Goal: Contribute content: Contribute content

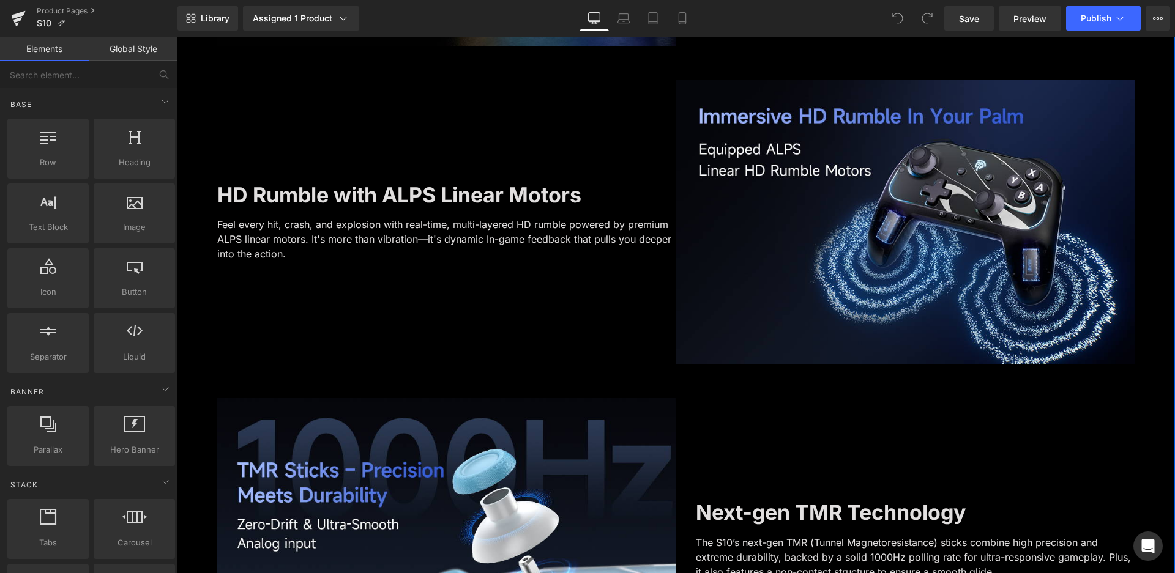
scroll to position [1897, 0]
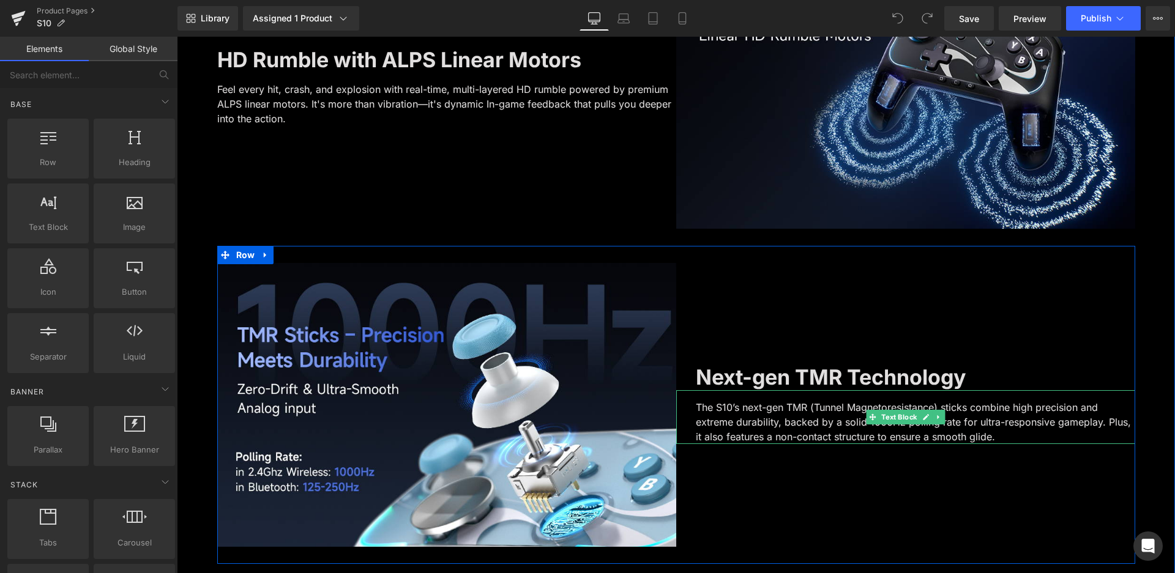
click at [909, 439] on p "The S10’s next-gen TMR (Tunnel Magnetoresistance) sticks combine high precision…" at bounding box center [915, 422] width 439 height 44
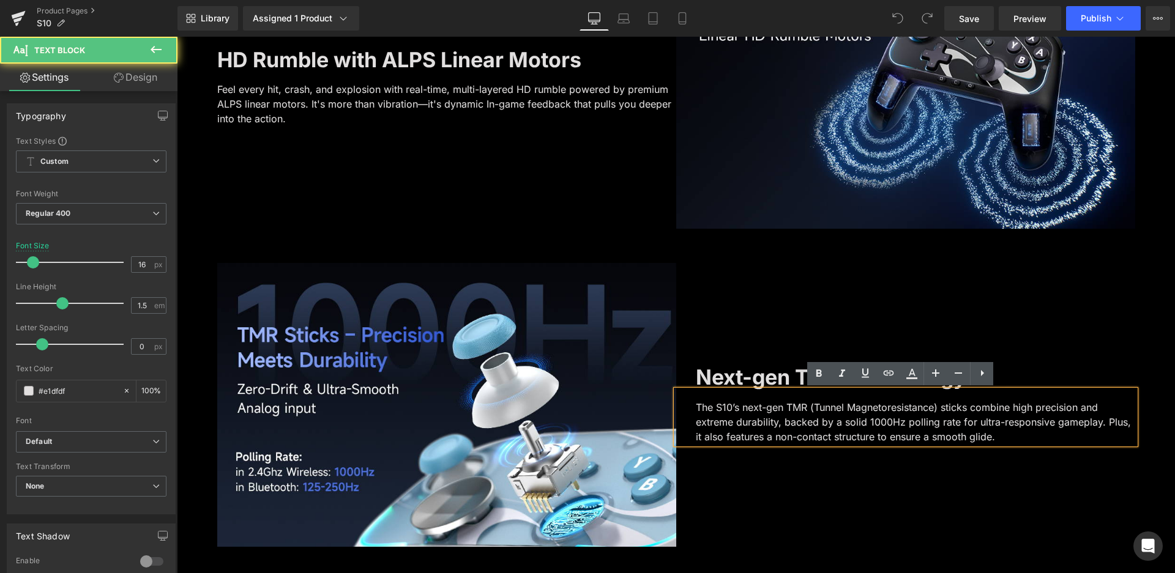
click at [958, 420] on p "The S10’s next-gen TMR (Tunnel Magnetoresistance) sticks combine high precision…" at bounding box center [915, 422] width 439 height 44
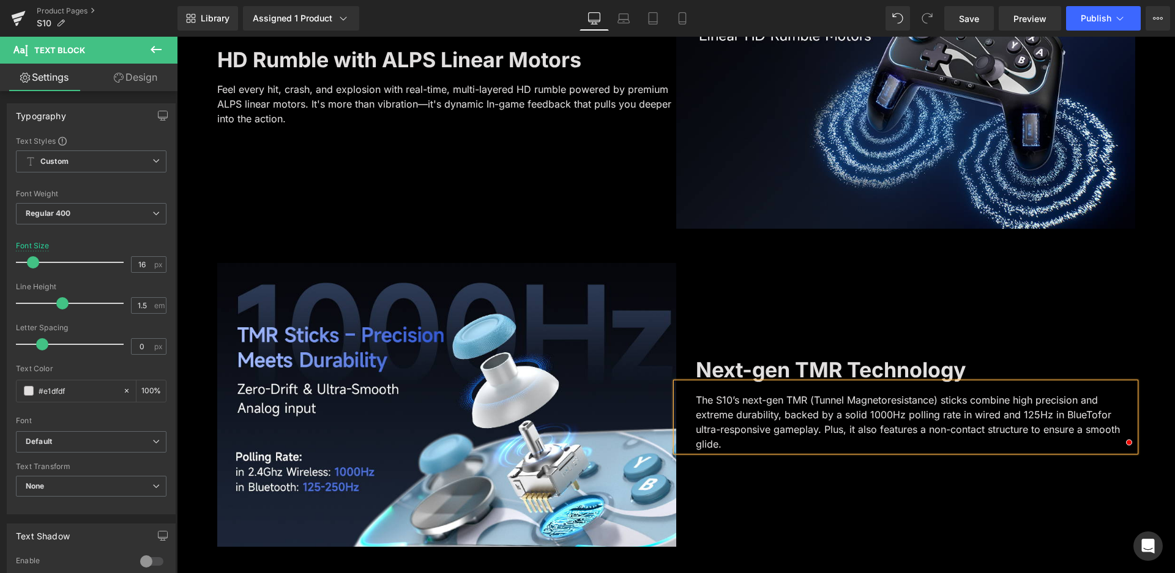
scroll to position [1890, 0]
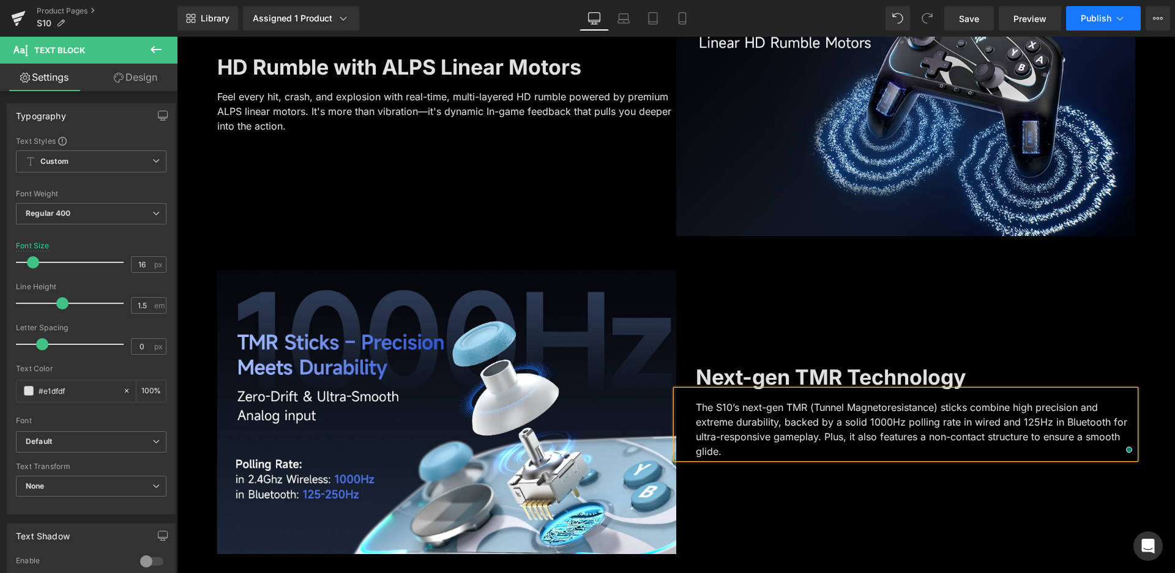
click at [1091, 12] on button "Publish" at bounding box center [1103, 18] width 75 height 24
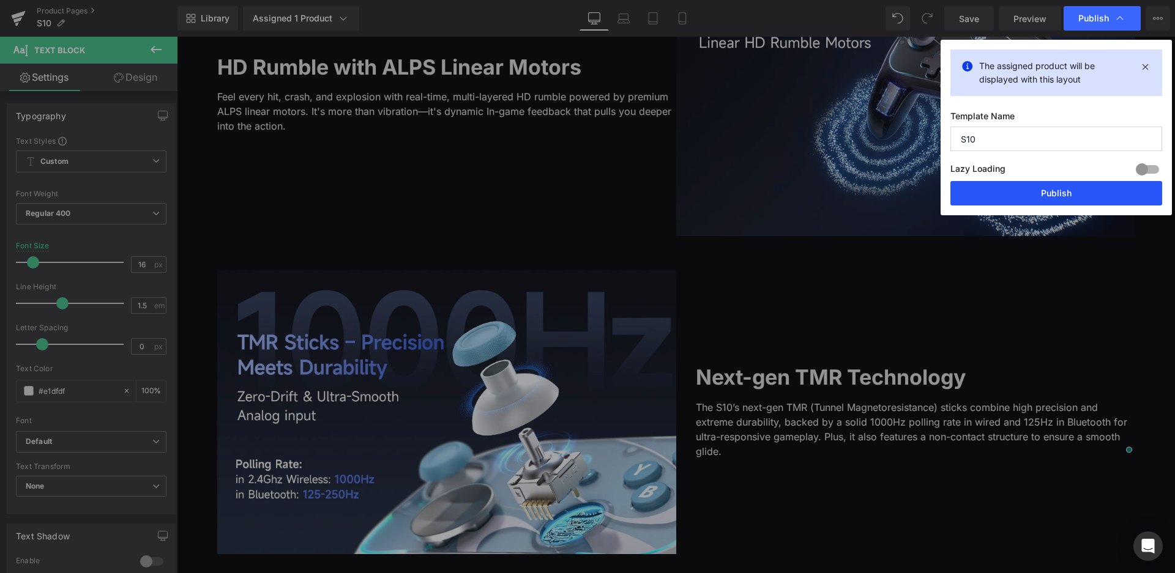
click at [1029, 190] on button "Publish" at bounding box center [1056, 193] width 212 height 24
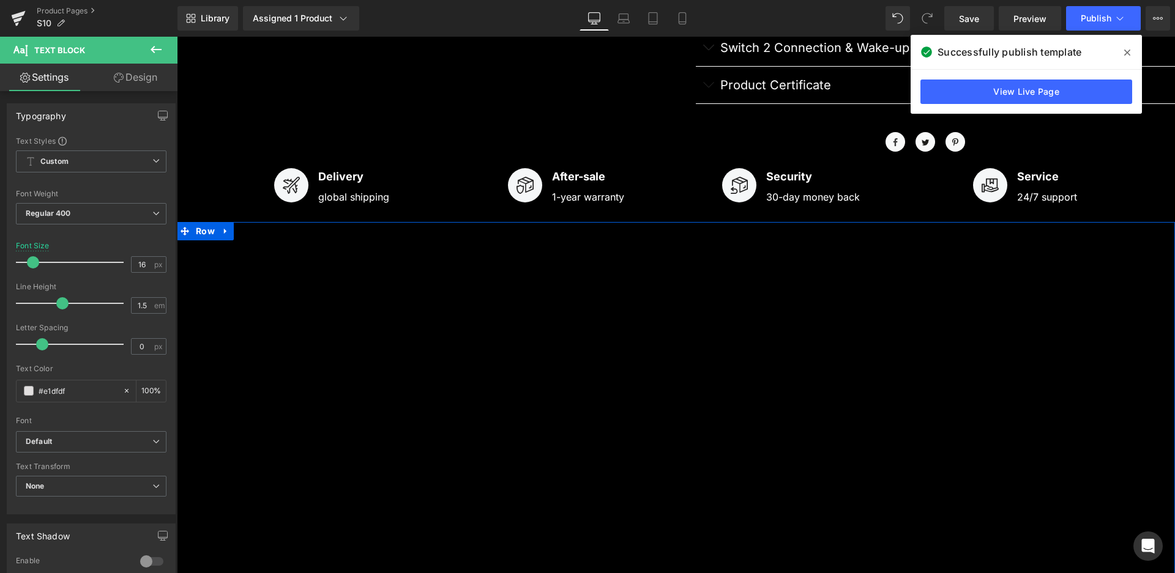
scroll to position [421, 0]
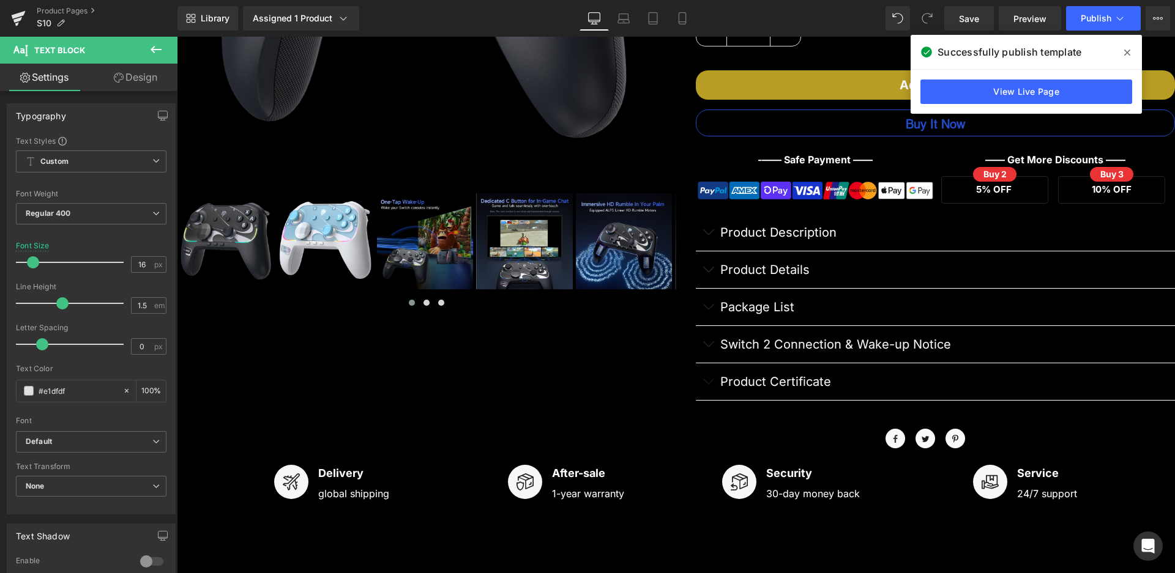
click at [785, 237] on p "Product Description" at bounding box center [947, 232] width 455 height 18
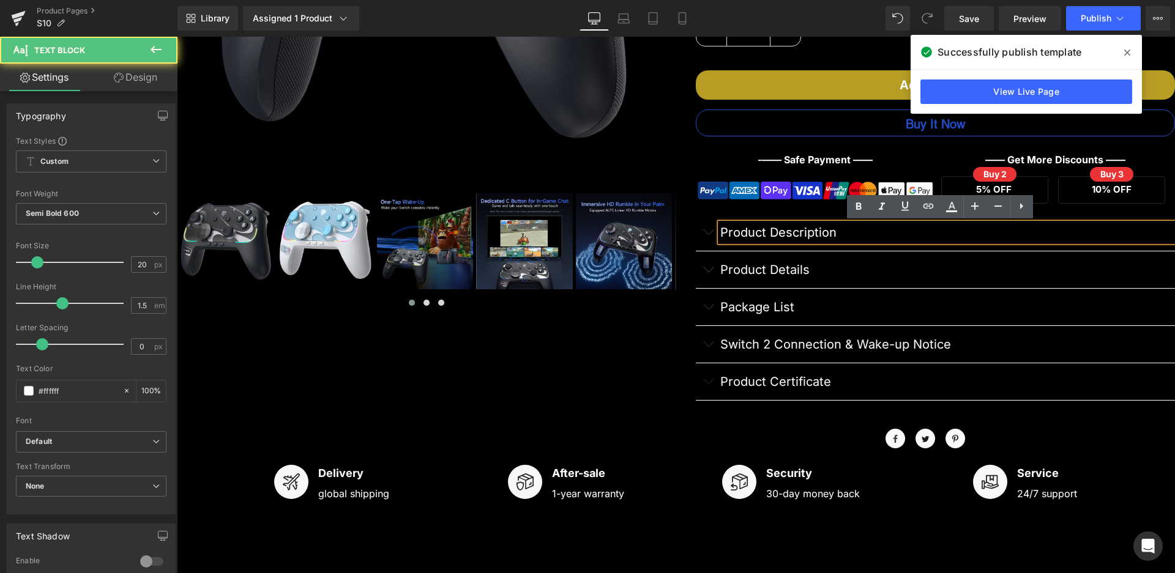
click at [708, 236] on span "button" at bounding box center [708, 236] width 0 height 0
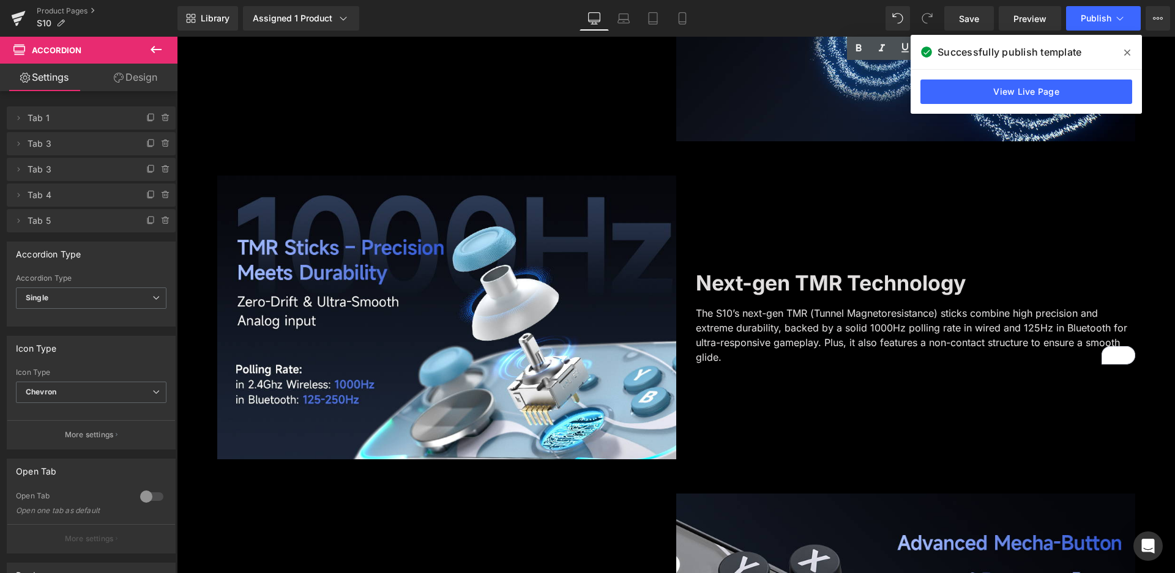
scroll to position [2440, 0]
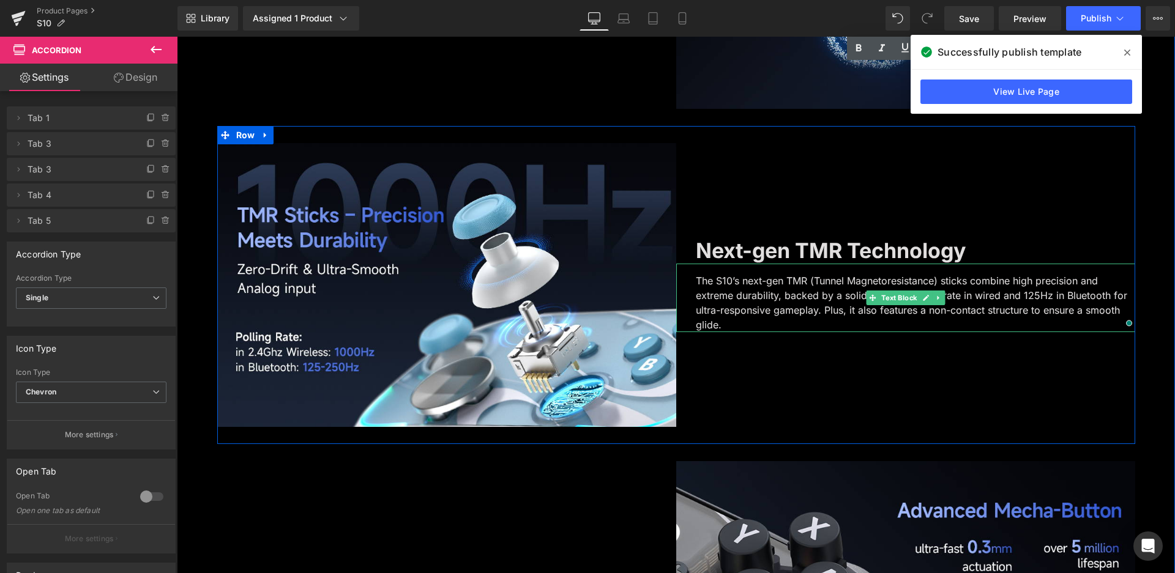
click at [1009, 291] on p "The S10’s next-gen TMR (Tunnel Magnetoresistance) sticks combine high precision…" at bounding box center [915, 303] width 439 height 59
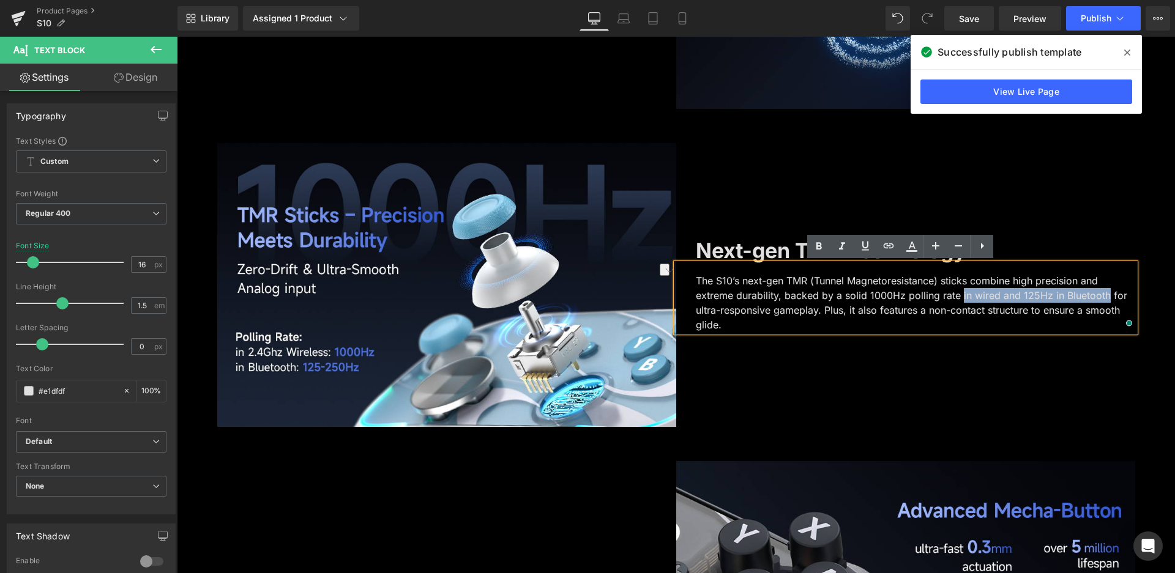
drag, startPoint x: 957, startPoint y: 295, endPoint x: 1103, endPoint y: 293, distance: 146.3
click at [1103, 293] on p "The S10’s next-gen TMR (Tunnel Magnetoresistance) sticks combine high precision…" at bounding box center [915, 303] width 439 height 59
copy p "in wired and 125Hz in Bluetooth"
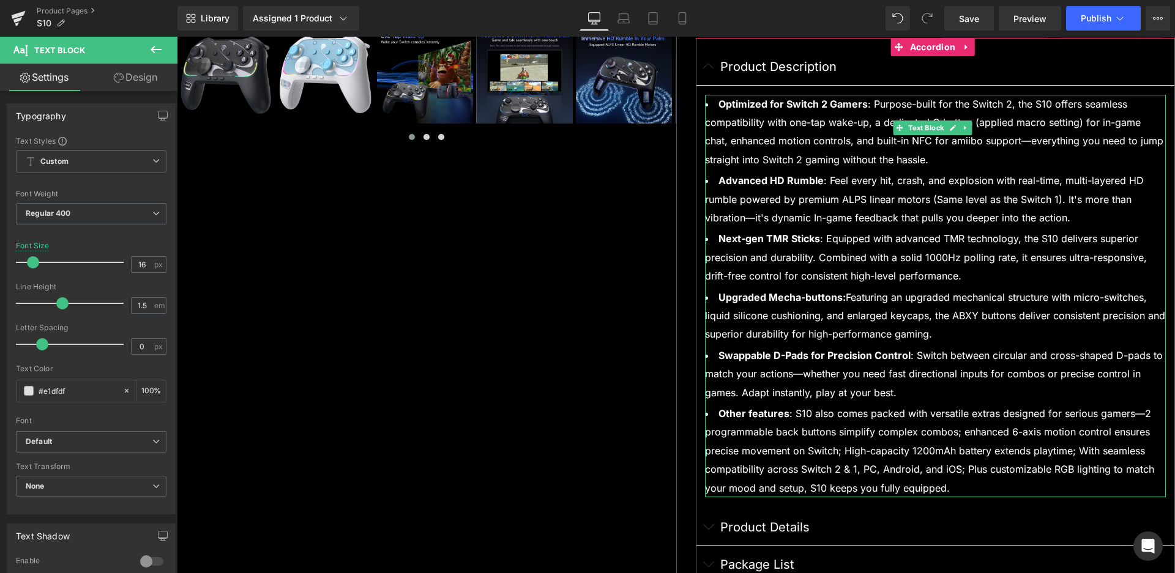
scroll to position [543, 0]
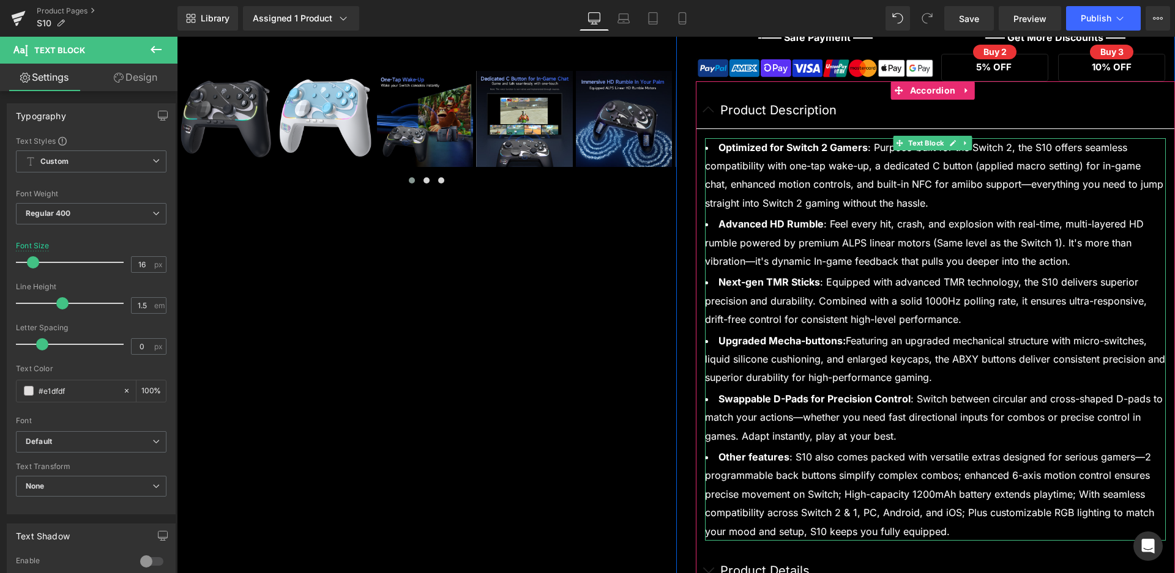
click at [1010, 302] on li "Next-gen TMR Sticks : Equipped with advanced TMR technology, the S10 delivers s…" at bounding box center [935, 301] width 461 height 56
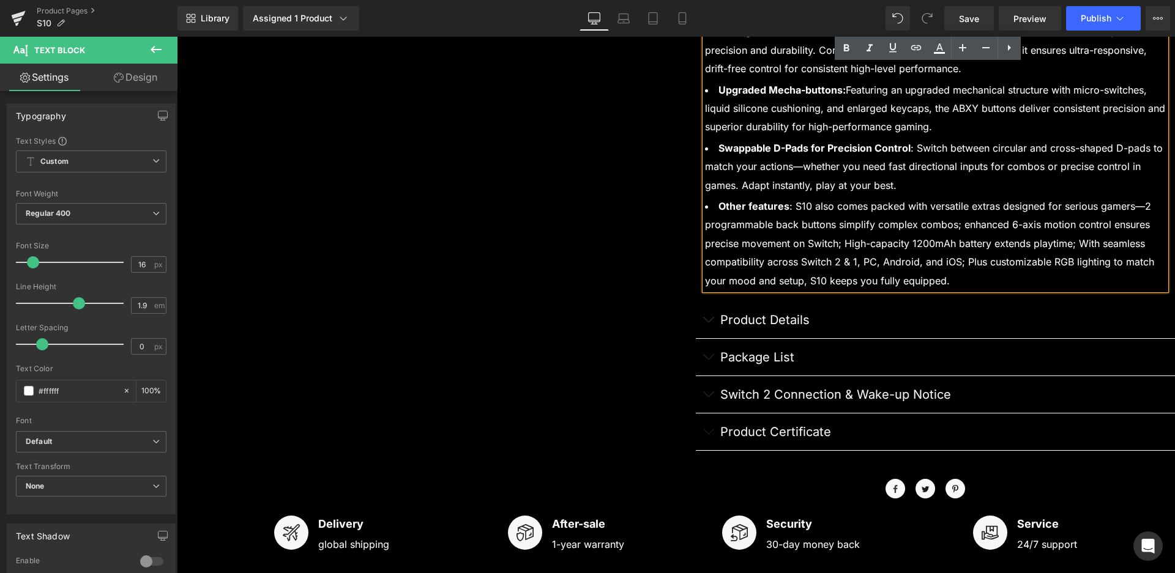
scroll to position [666, 0]
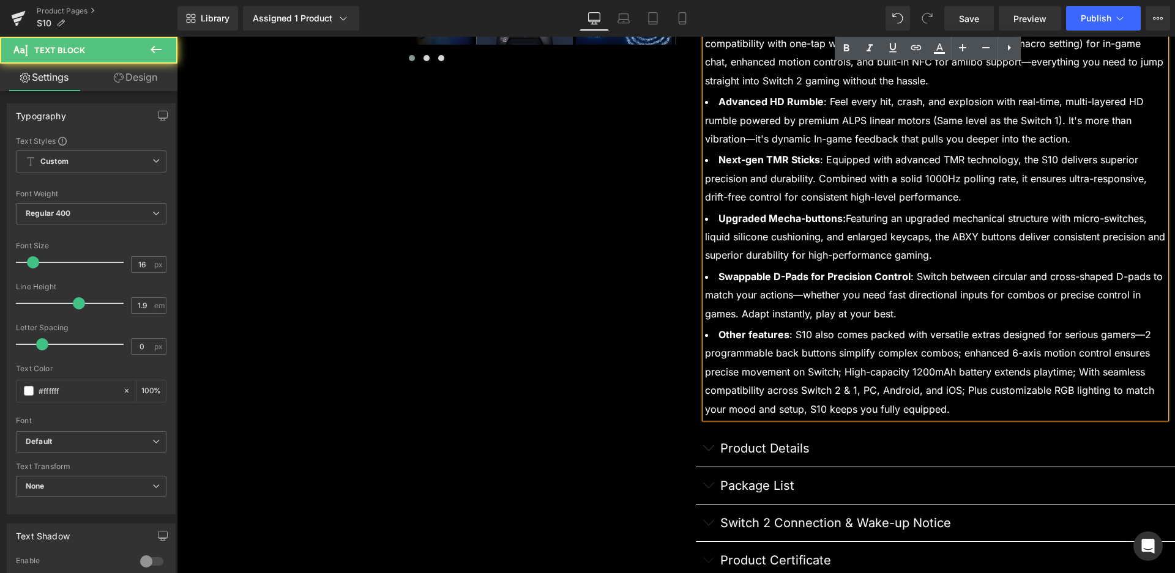
click at [1009, 176] on li "Next-gen TMR Sticks : Equipped with advanced TMR technology, the S10 delivers s…" at bounding box center [935, 179] width 461 height 56
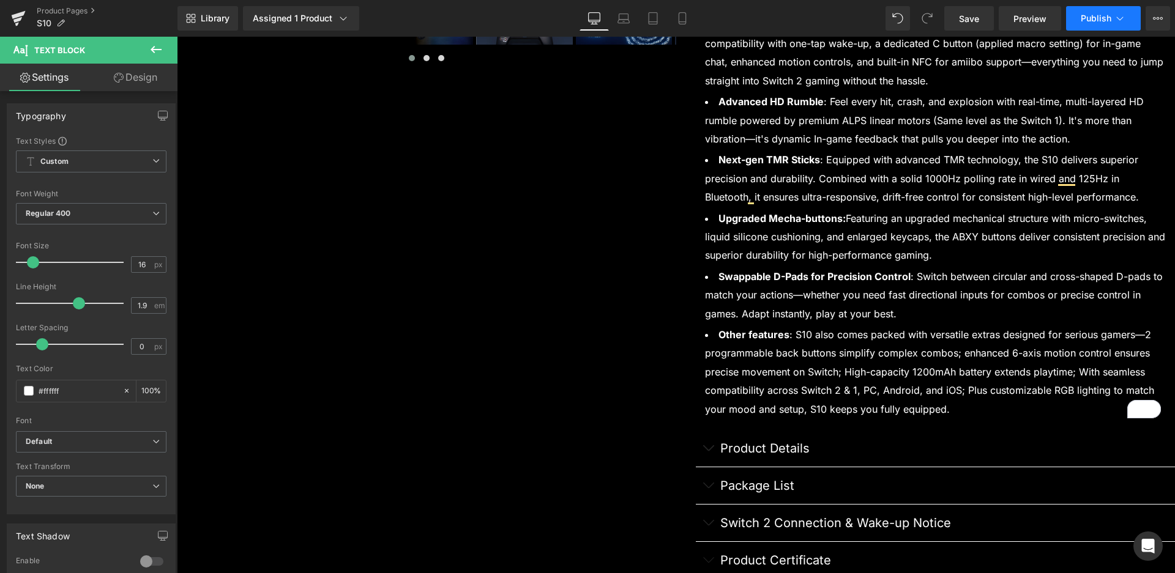
click at [1088, 22] on span "Publish" at bounding box center [1096, 18] width 31 height 10
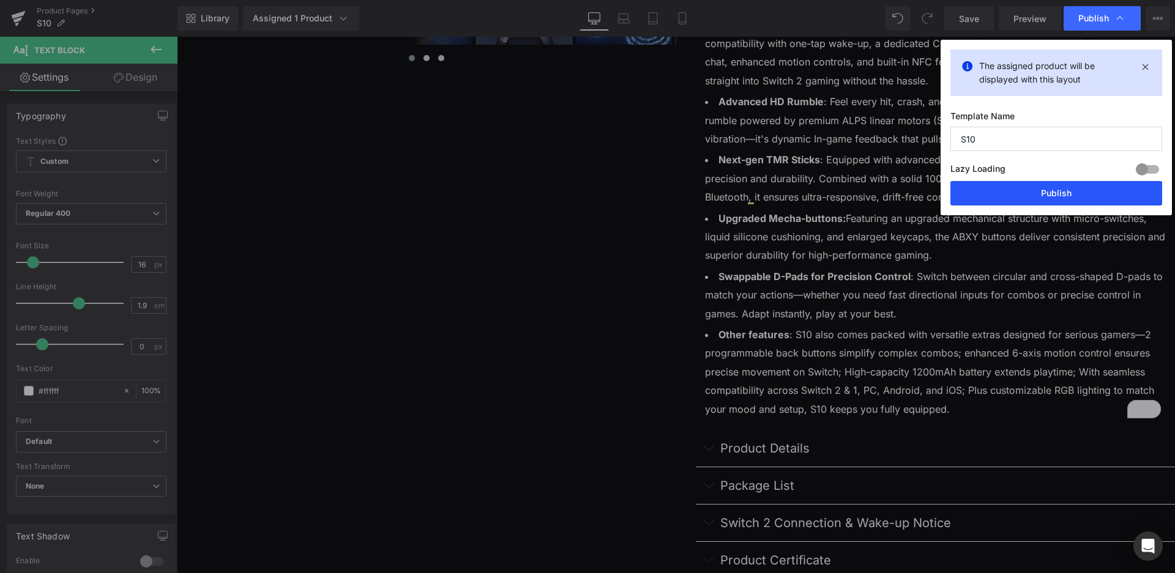
click at [1051, 190] on button "Publish" at bounding box center [1056, 193] width 212 height 24
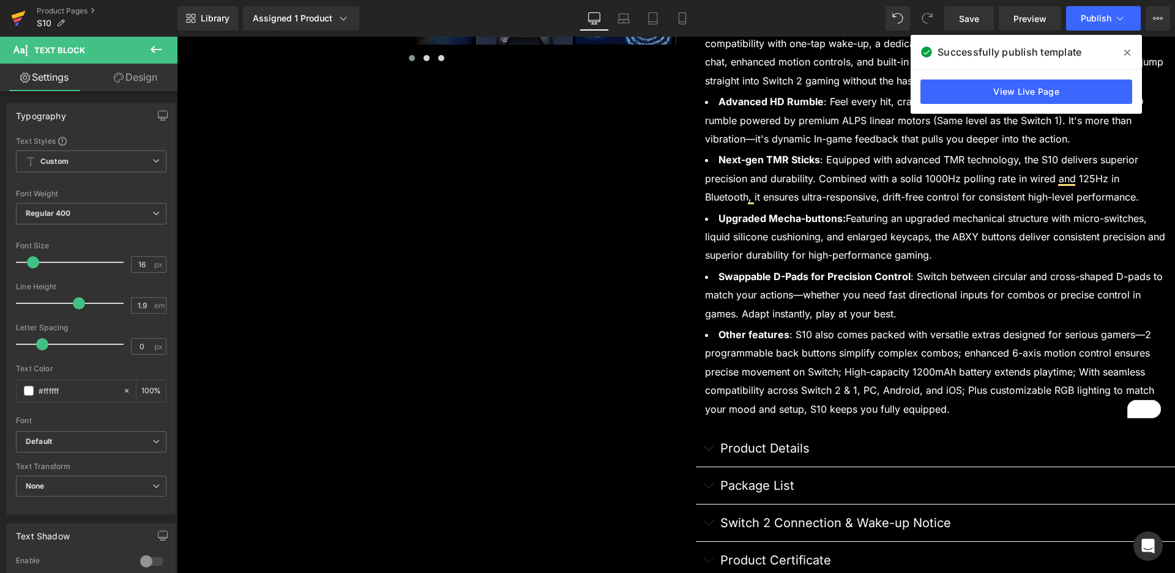
click at [12, 26] on icon at bounding box center [18, 18] width 15 height 31
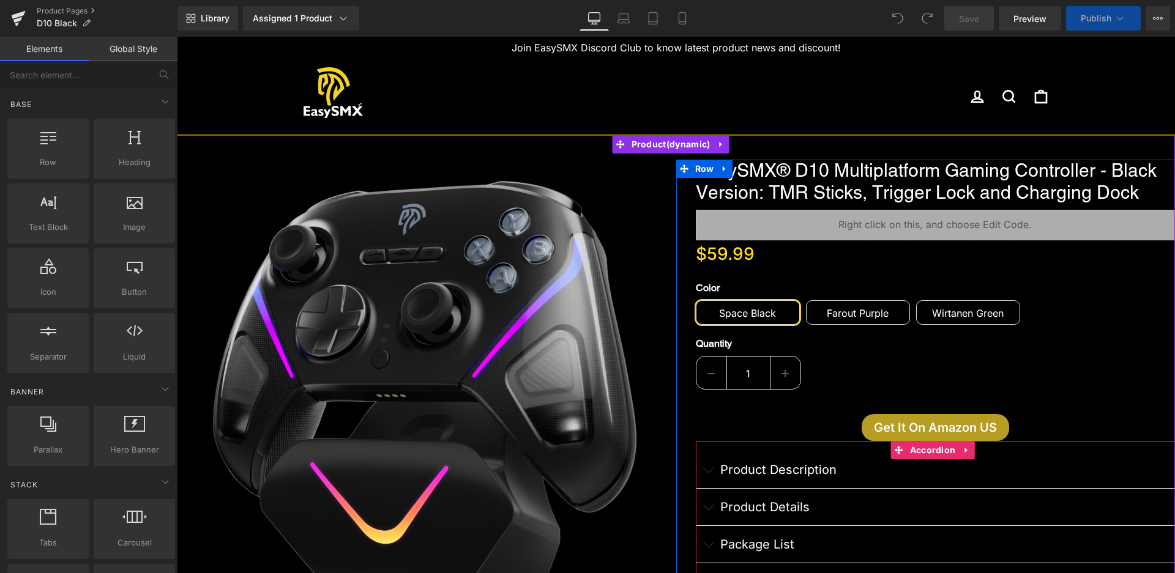
click at [706, 464] on button "button" at bounding box center [708, 470] width 24 height 37
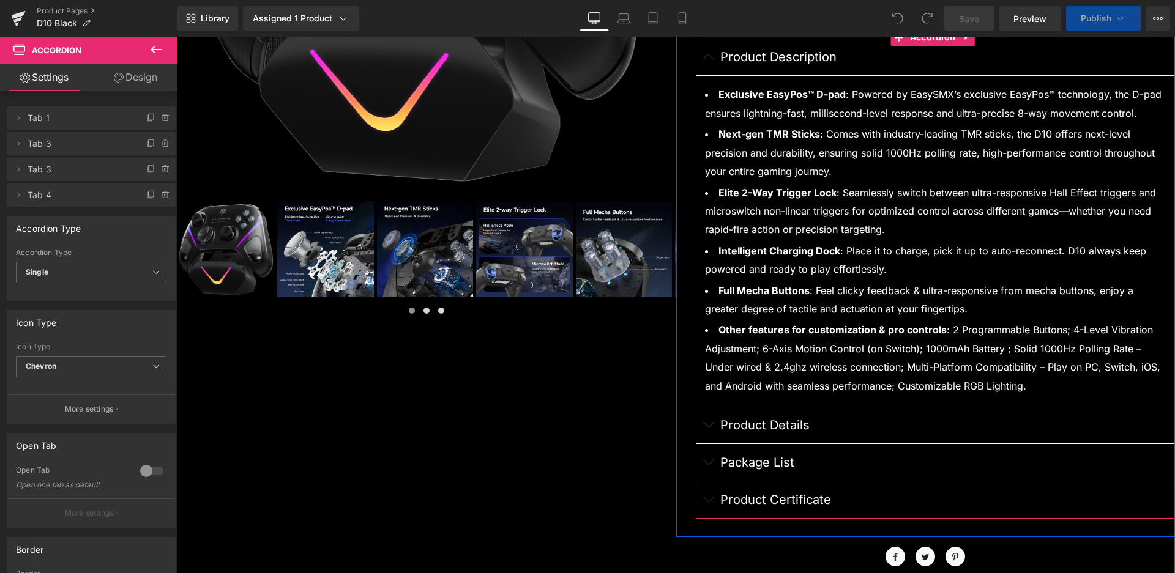
scroll to position [490, 0]
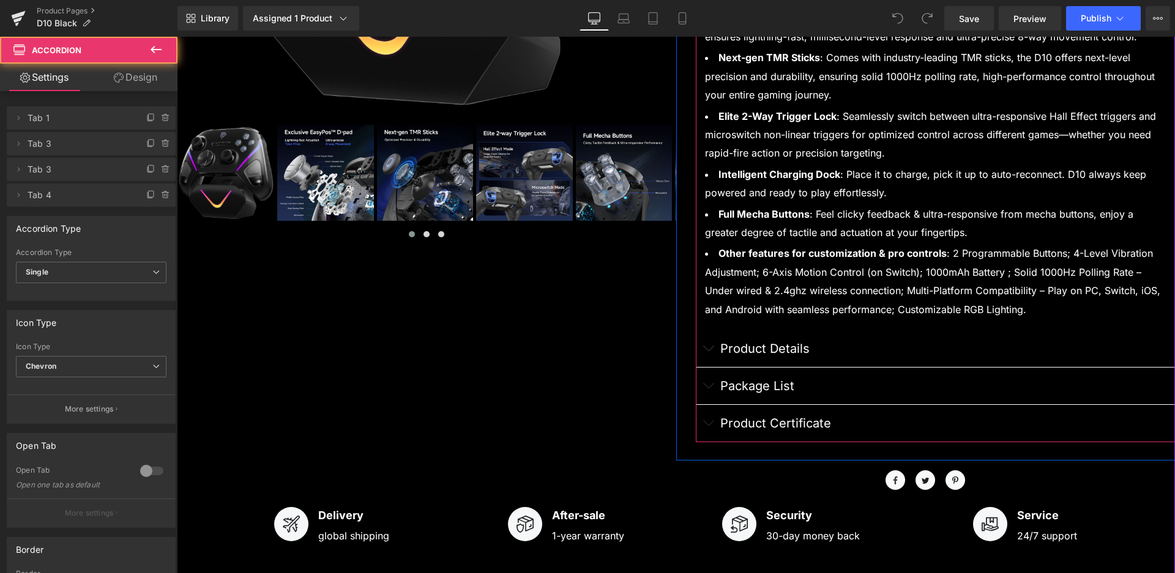
click at [705, 351] on button "button" at bounding box center [708, 348] width 24 height 37
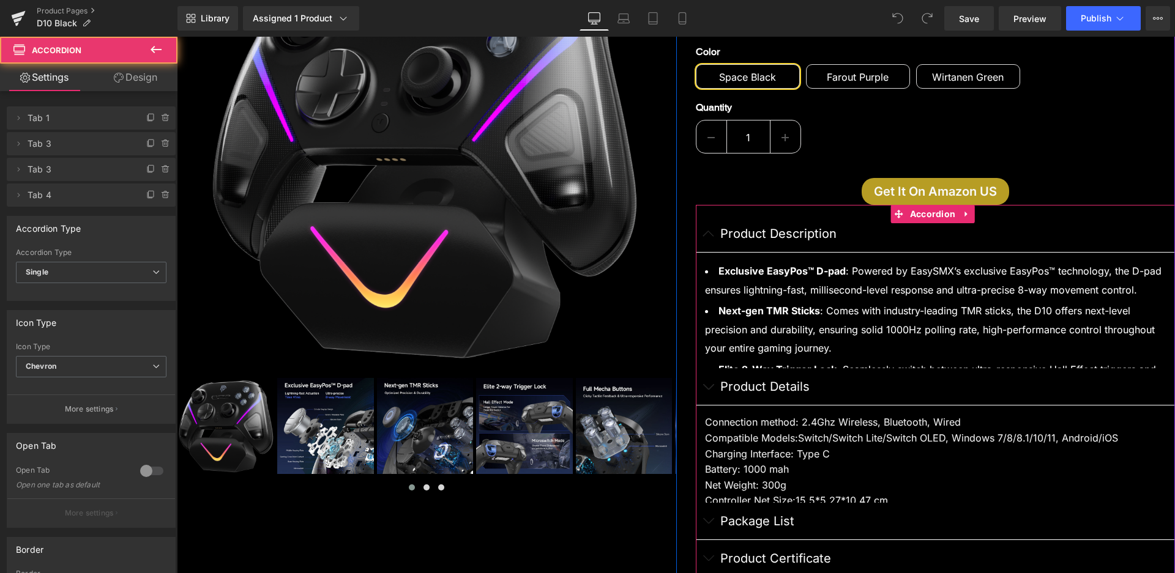
scroll to position [159, 0]
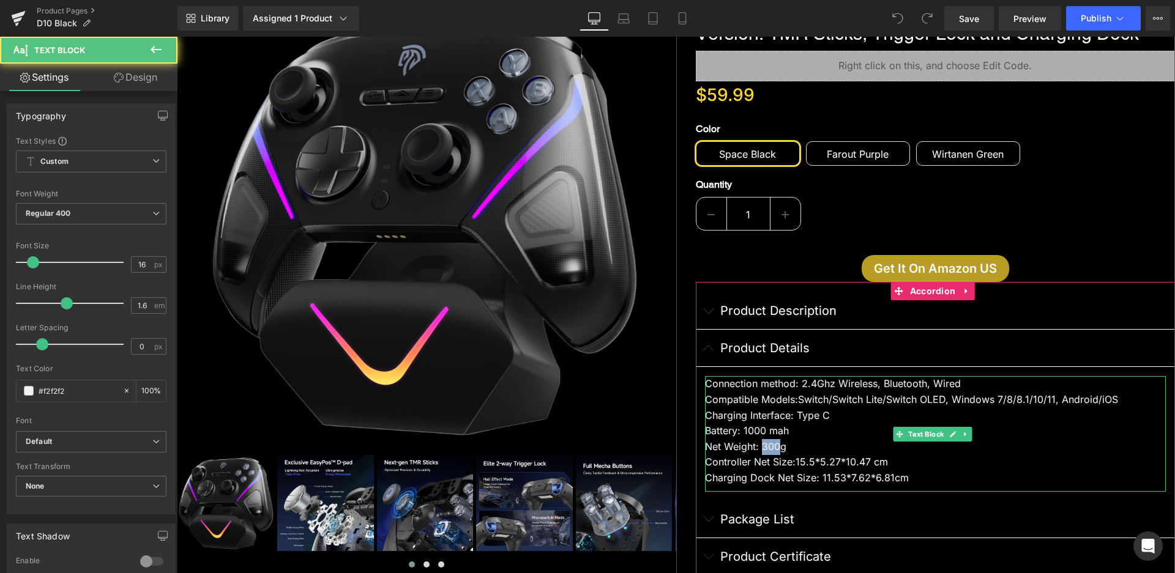
drag, startPoint x: 772, startPoint y: 448, endPoint x: 758, endPoint y: 445, distance: 14.3
click at [758, 445] on div "Net Weight: 300g" at bounding box center [935, 447] width 461 height 16
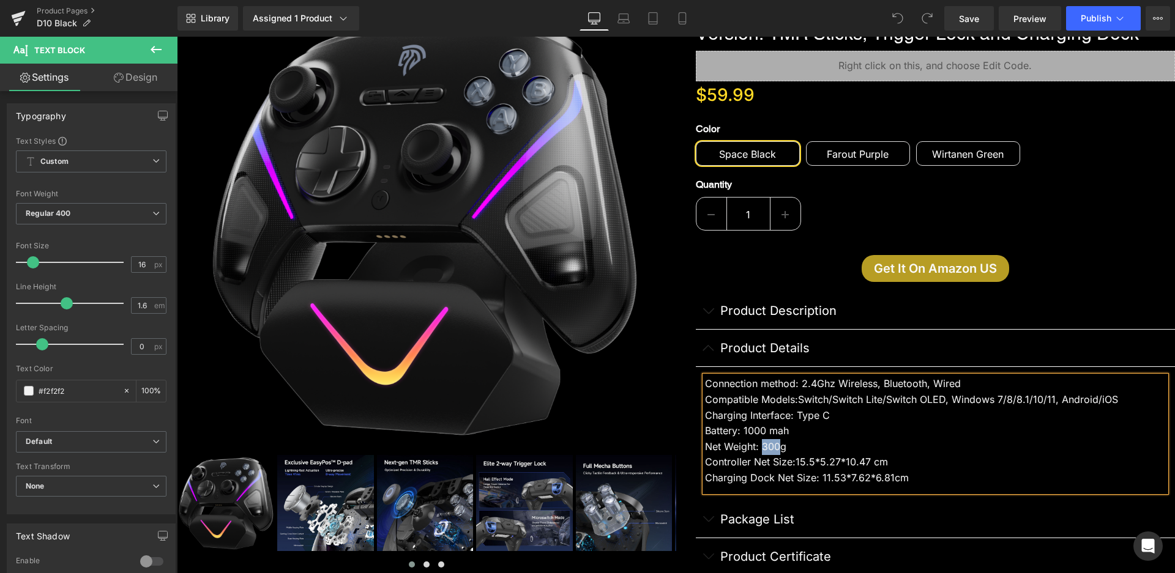
click at [757, 452] on div "Net Weight: 300g" at bounding box center [935, 447] width 461 height 16
drag, startPoint x: 773, startPoint y: 447, endPoint x: 759, endPoint y: 447, distance: 14.1
click at [759, 447] on div "Net Weight: 300g" at bounding box center [935, 447] width 461 height 16
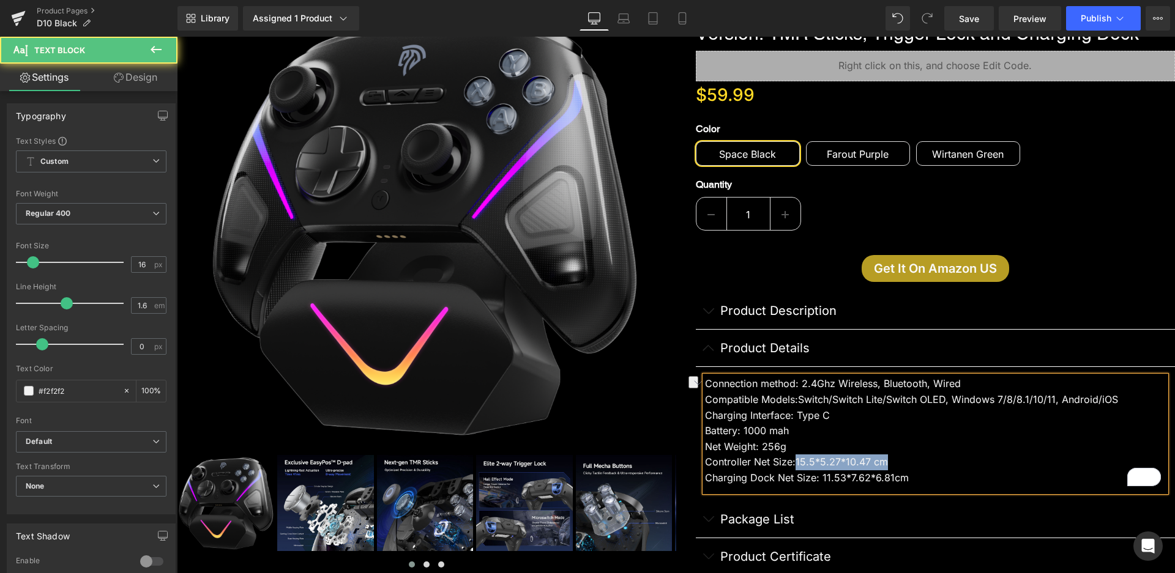
drag, startPoint x: 793, startPoint y: 462, endPoint x: 887, endPoint y: 463, distance: 94.2
click at [887, 463] on div "Controller Net Size: 15.5*5.27*10.47 cm" at bounding box center [935, 463] width 461 height 16
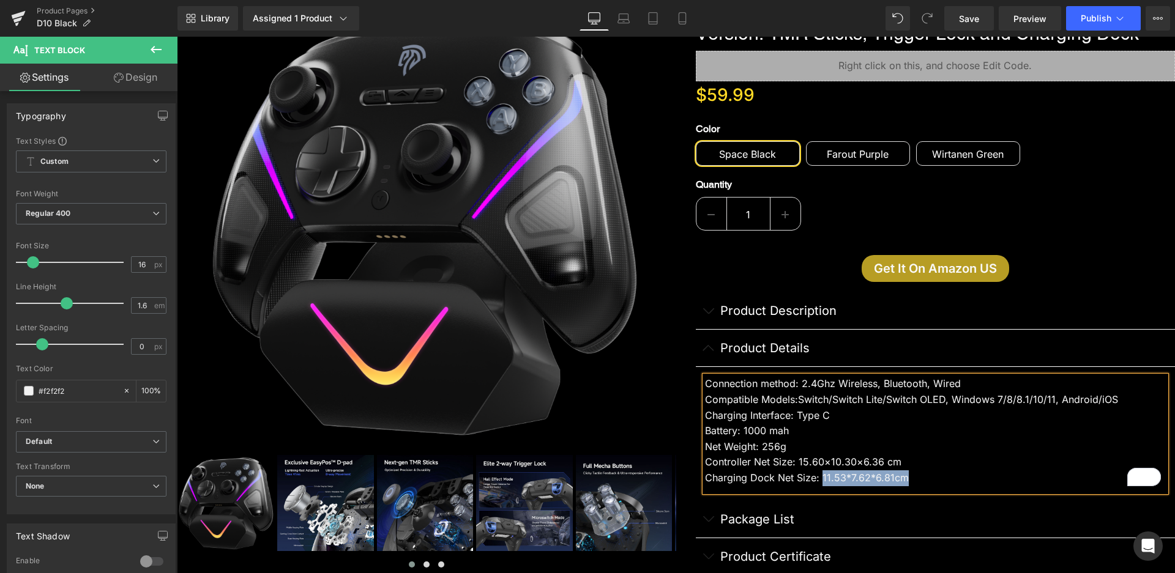
drag, startPoint x: 910, startPoint y: 478, endPoint x: 819, endPoint y: 478, distance: 91.2
click at [819, 478] on div "Charging Dock Net Size: 11.53*7.62*6.81cm" at bounding box center [935, 479] width 461 height 16
click at [1084, 18] on span "Publish" at bounding box center [1096, 18] width 31 height 10
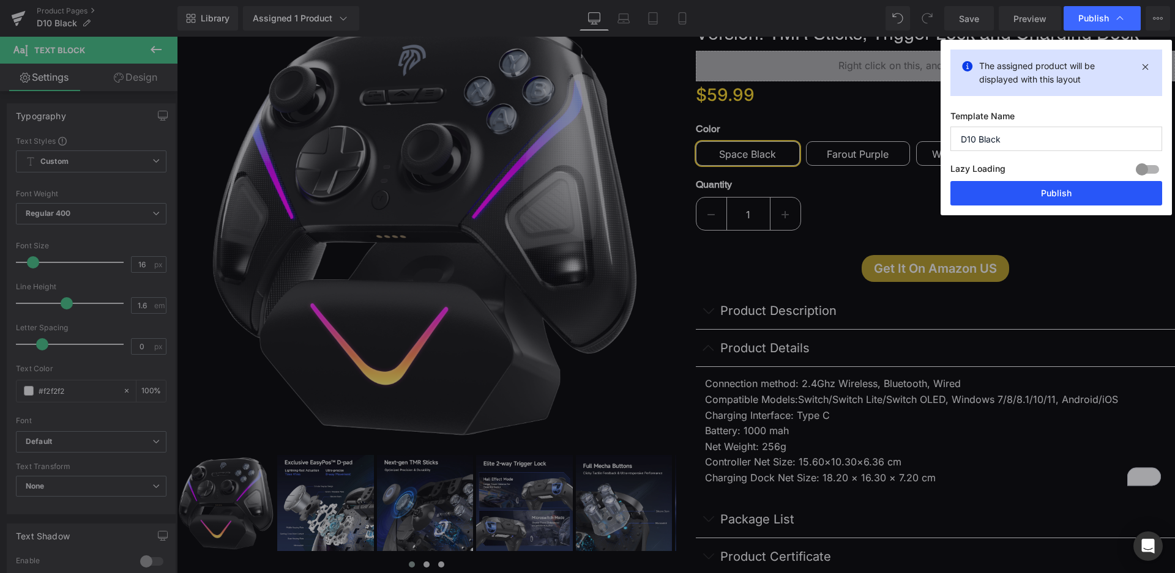
drag, startPoint x: 1052, startPoint y: 191, endPoint x: 836, endPoint y: 427, distance: 320.1
click at [1052, 191] on button "Publish" at bounding box center [1056, 193] width 212 height 24
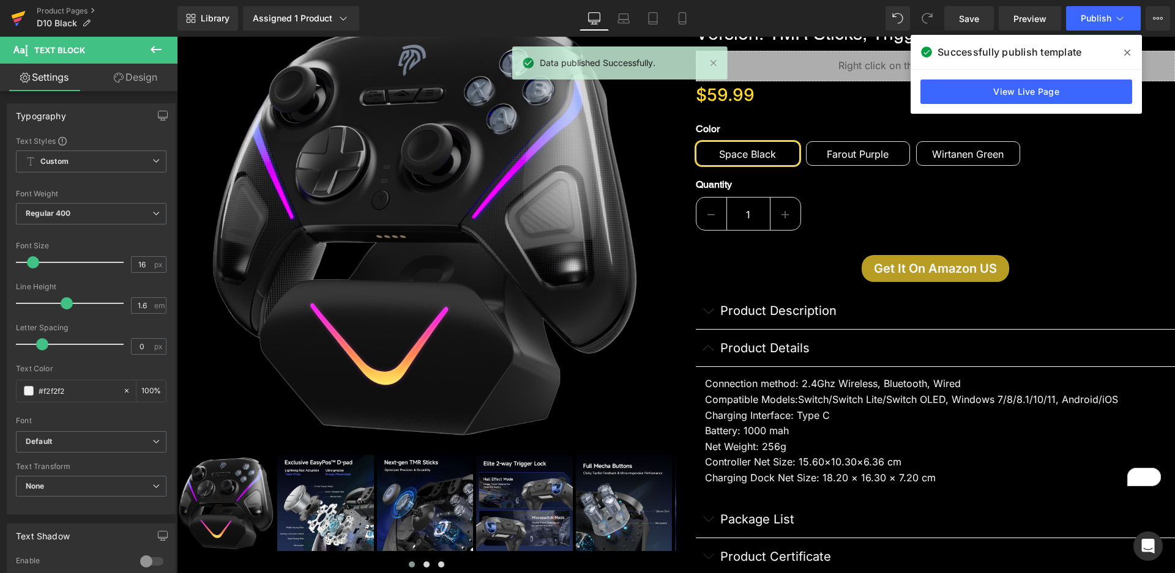
click at [20, 19] on icon at bounding box center [17, 20] width 9 height 6
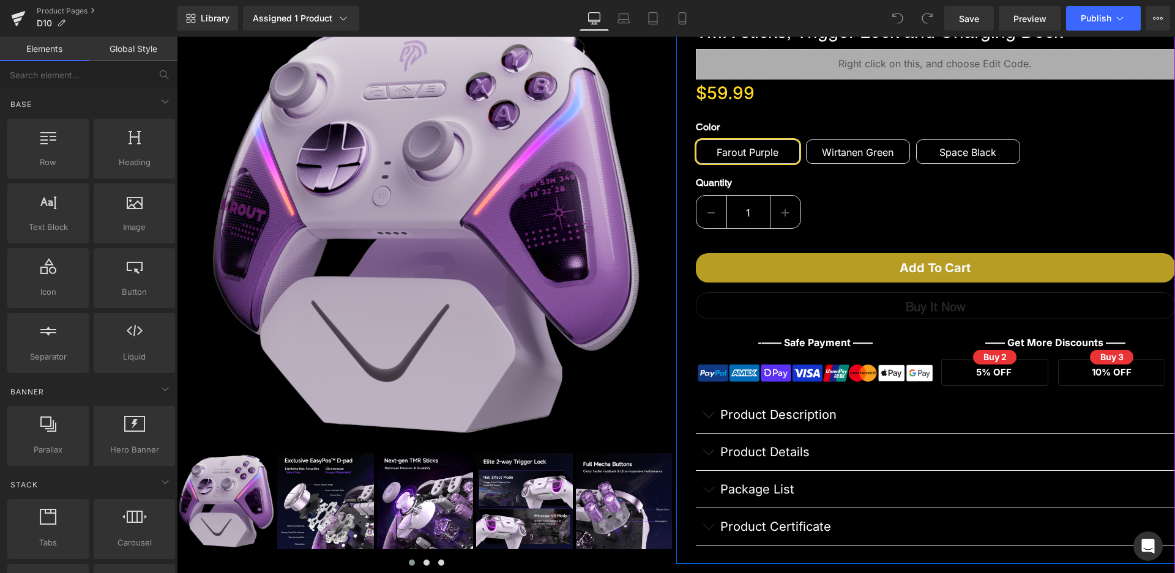
scroll to position [184, 0]
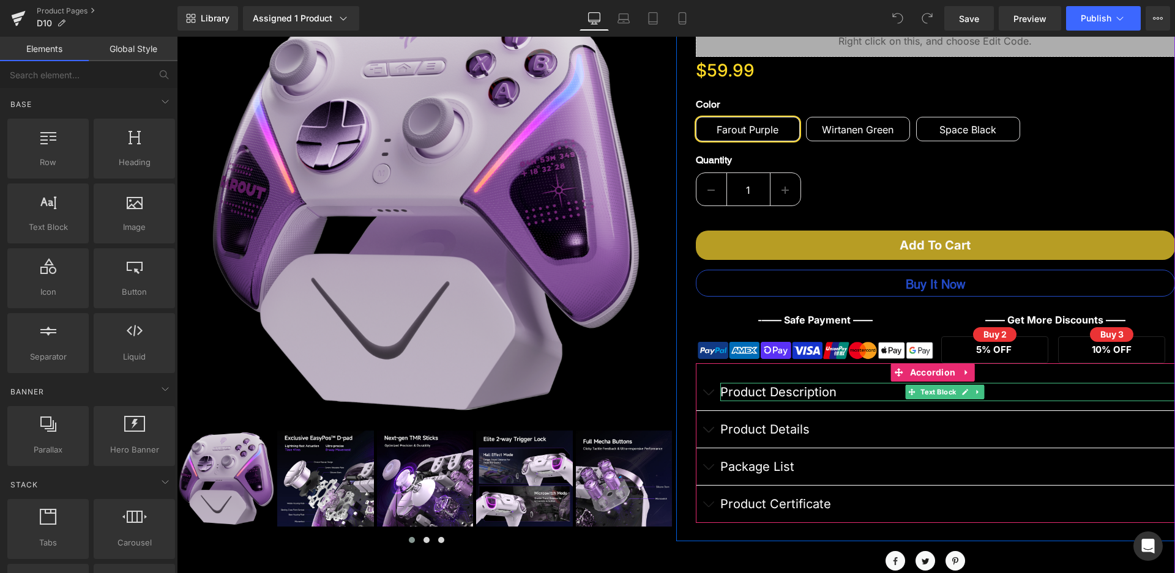
click at [778, 393] on p "Product Description" at bounding box center [947, 392] width 455 height 18
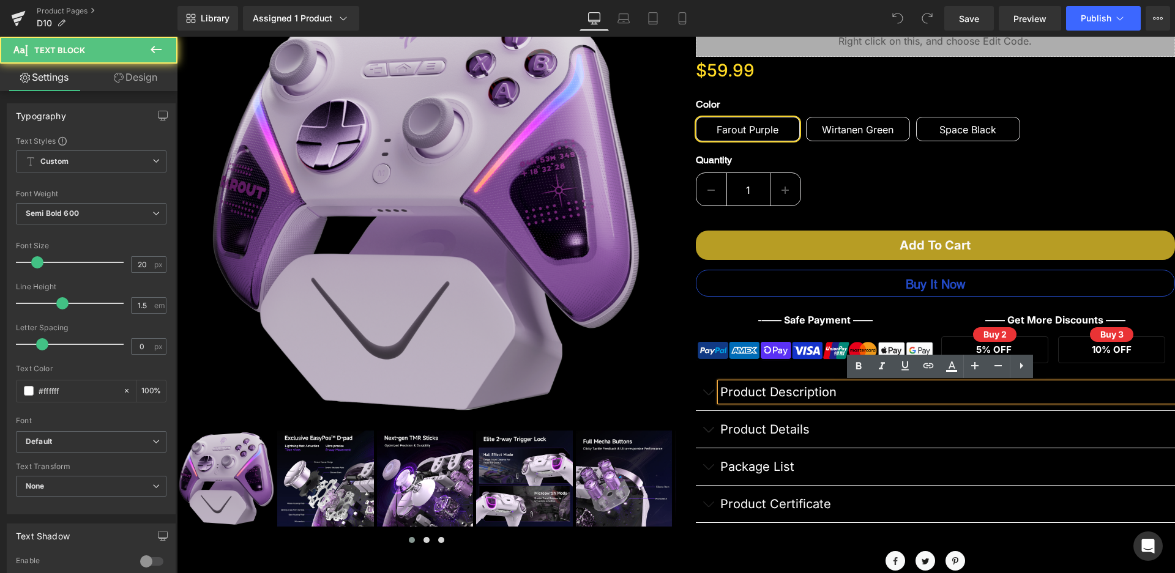
click at [697, 393] on button "button" at bounding box center [708, 392] width 24 height 37
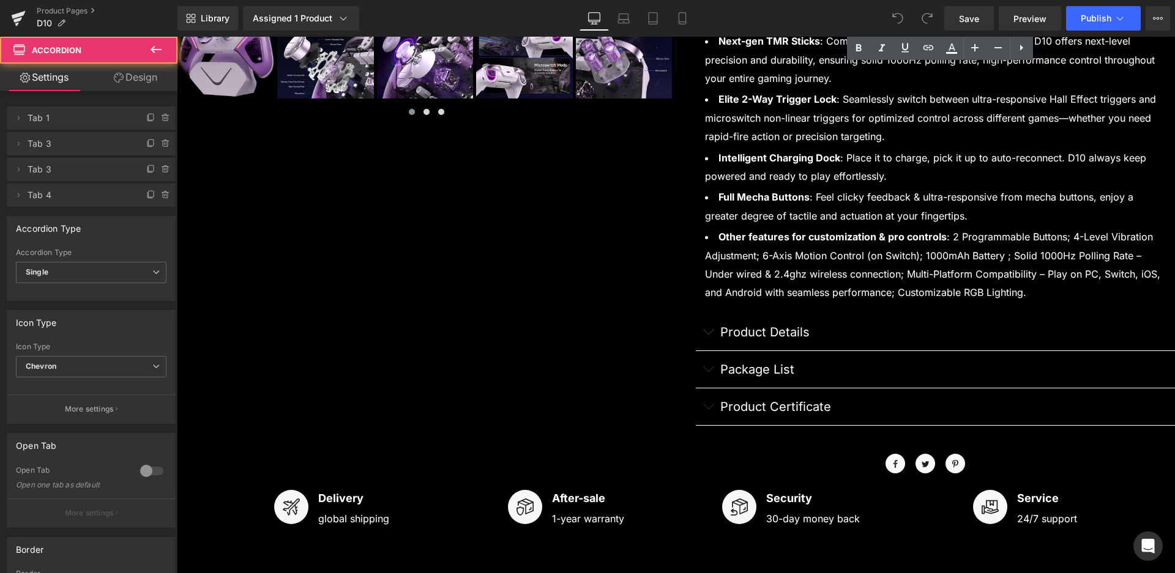
click at [708, 331] on button "button" at bounding box center [708, 332] width 24 height 37
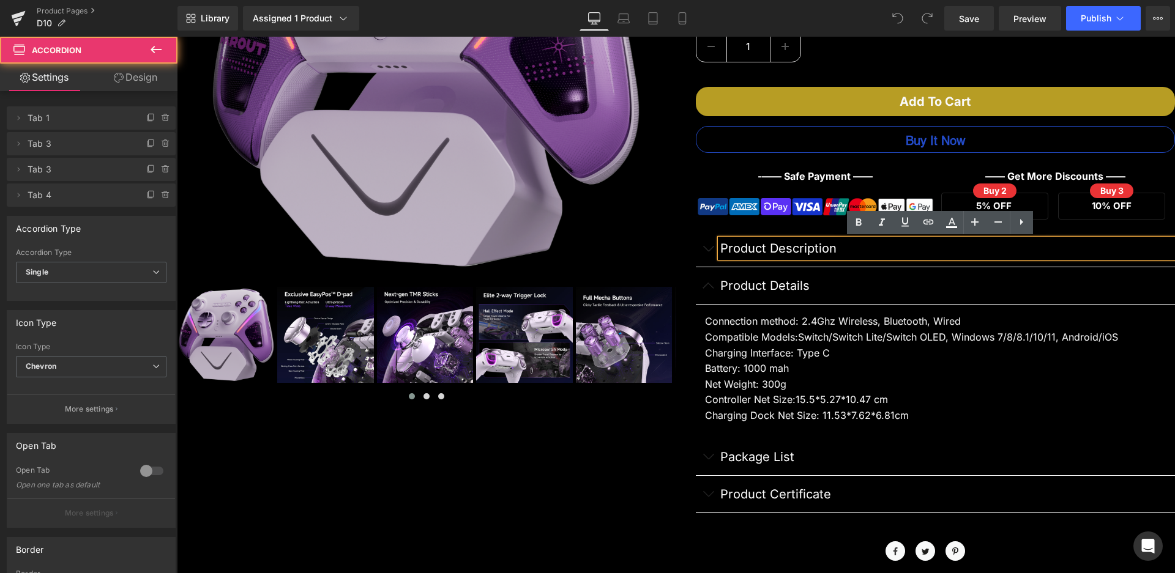
scroll to position [281, 0]
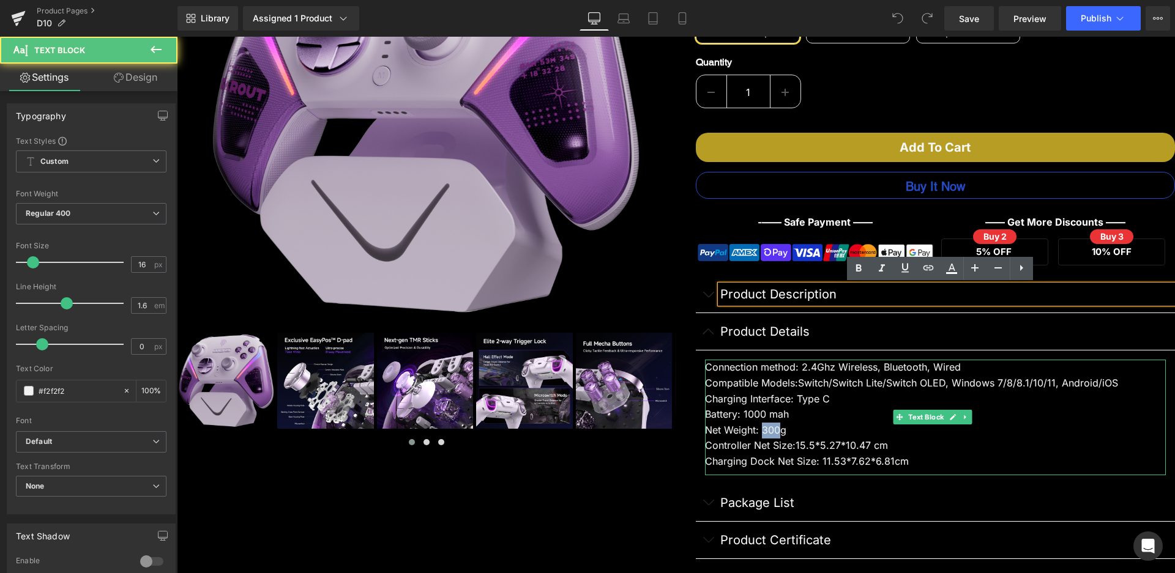
drag, startPoint x: 773, startPoint y: 428, endPoint x: 759, endPoint y: 428, distance: 14.7
click at [759, 428] on div "Net Weight: 300g" at bounding box center [935, 431] width 461 height 16
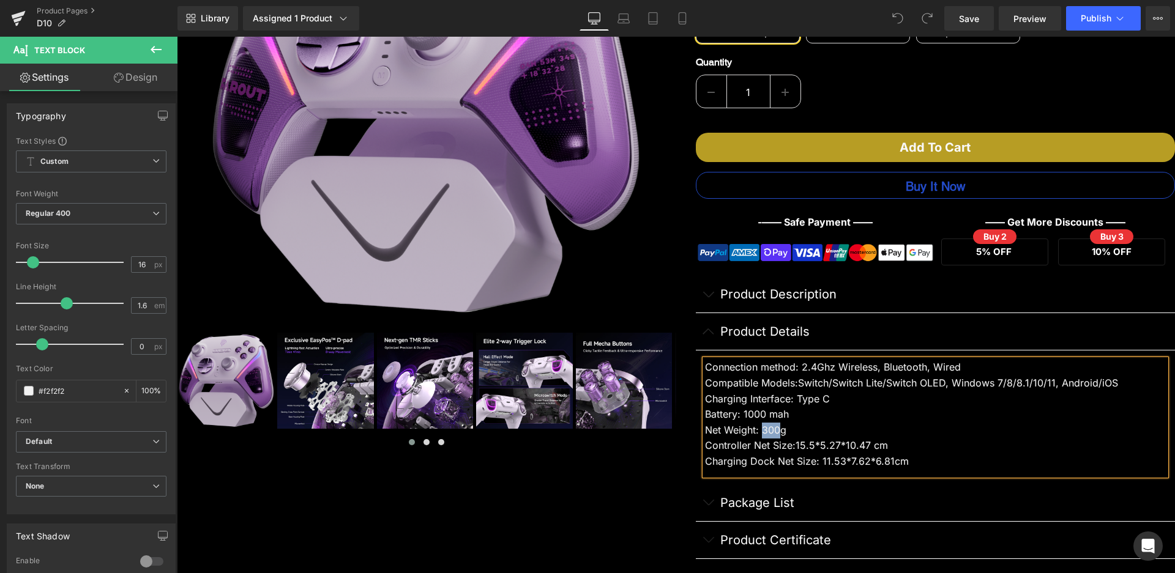
click at [774, 426] on div "Net Weight: 300g" at bounding box center [935, 431] width 461 height 16
drag, startPoint x: 774, startPoint y: 428, endPoint x: 756, endPoint y: 424, distance: 18.1
click at [756, 424] on div "Net Weight: 300g" at bounding box center [935, 431] width 461 height 16
drag, startPoint x: 886, startPoint y: 447, endPoint x: 793, endPoint y: 448, distance: 93.0
click at [793, 448] on div "Controller Net Size: 15.5*5.27*10.47 cm" at bounding box center [935, 446] width 461 height 16
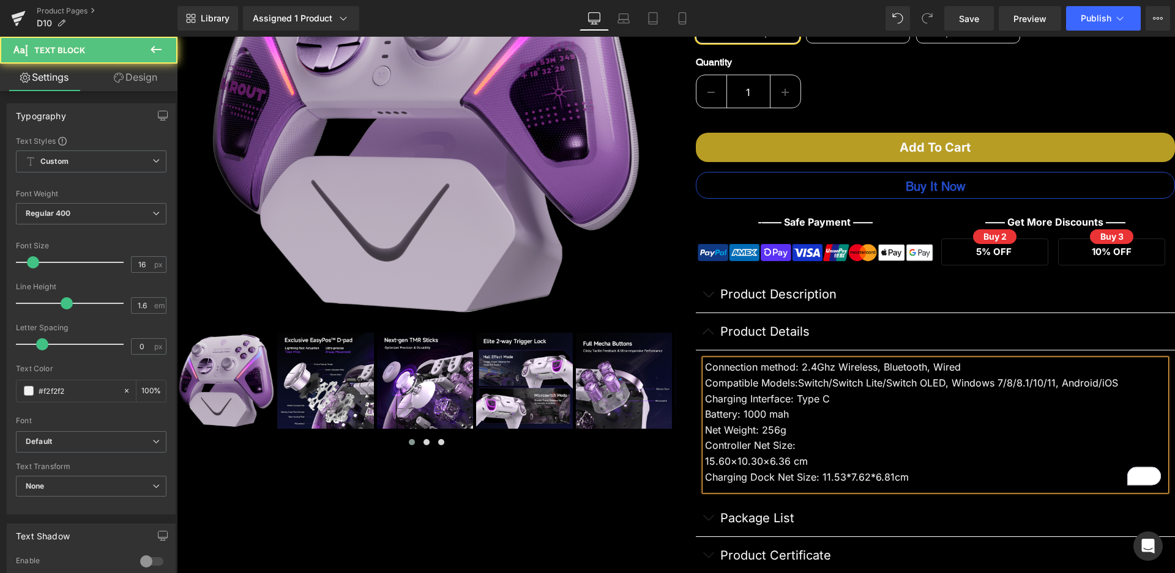
click at [705, 461] on div "15.60×10.30×6.36 cm" at bounding box center [935, 462] width 461 height 16
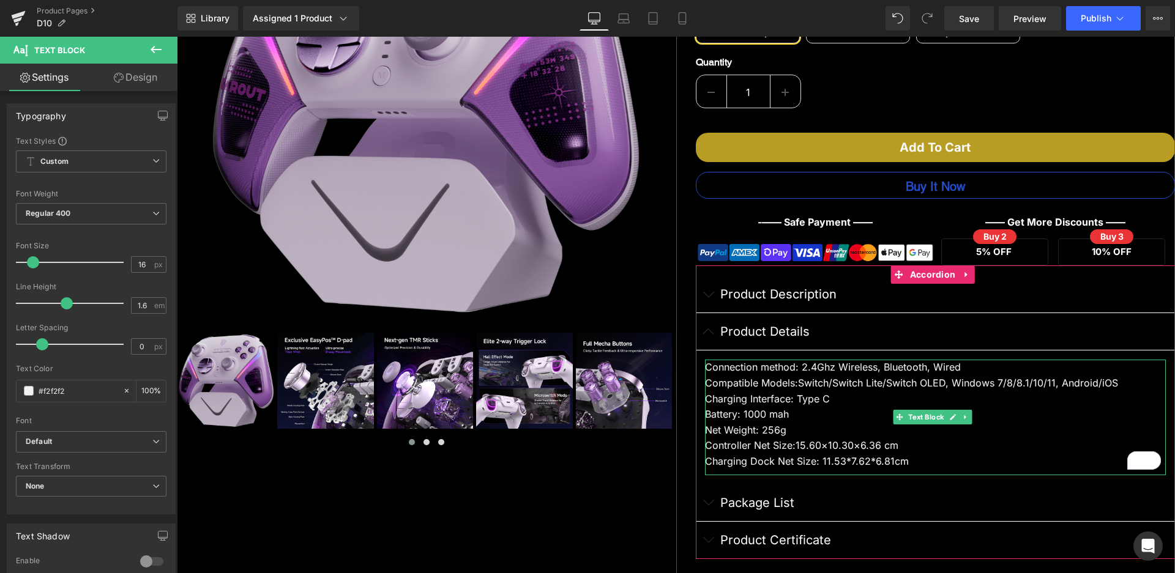
click at [705, 428] on div "Net Weight: 256g" at bounding box center [935, 431] width 461 height 16
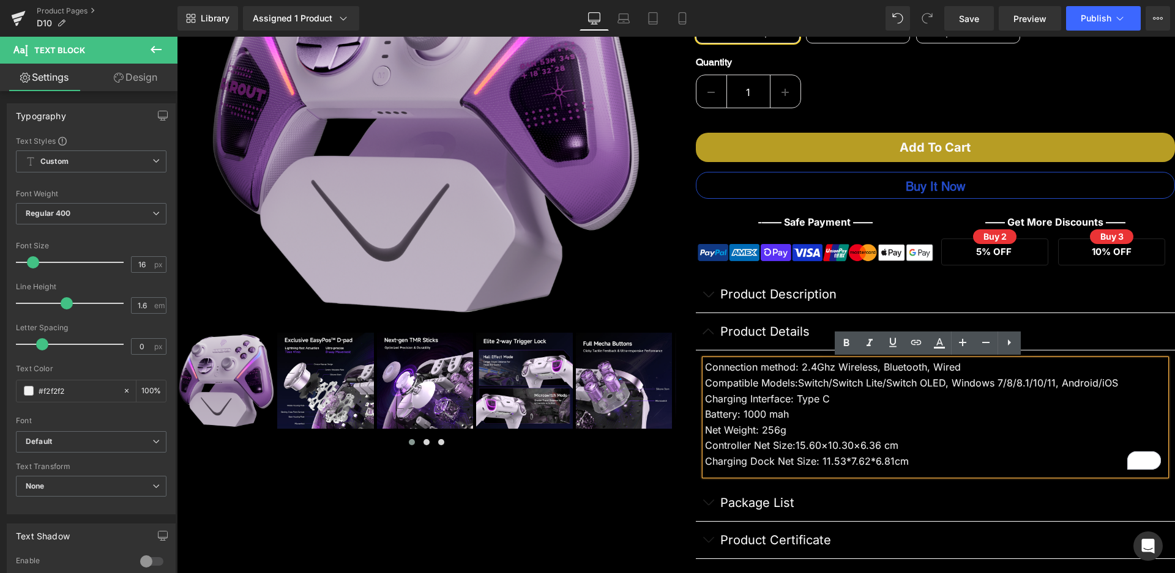
click at [705, 432] on div "Net Weight: 256g" at bounding box center [935, 431] width 461 height 16
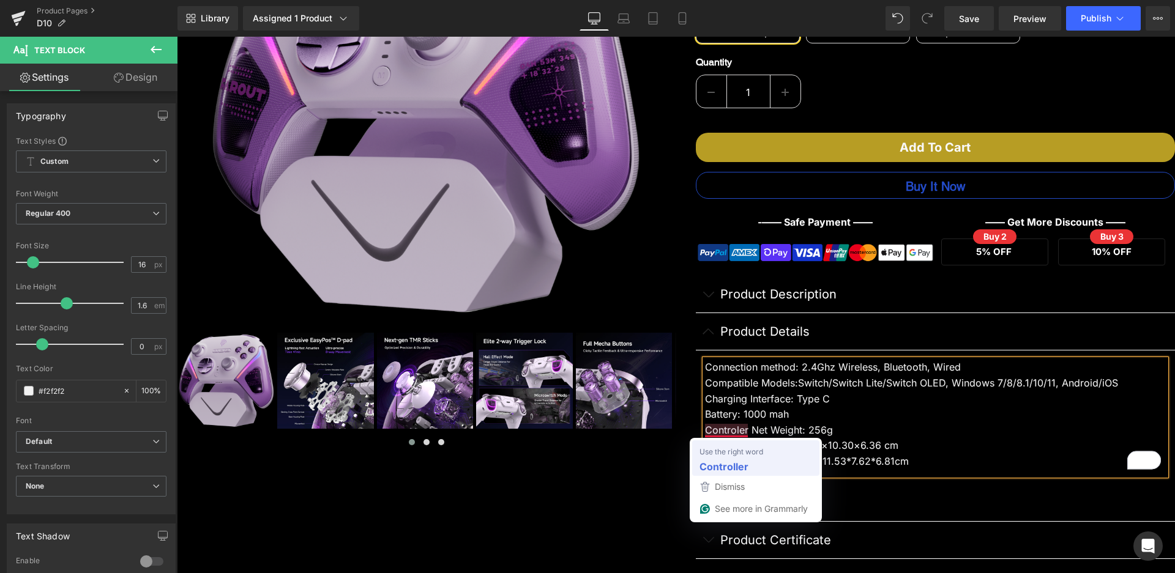
click at [0, 0] on span "Use the right word" at bounding box center [0, 0] width 0 height 0
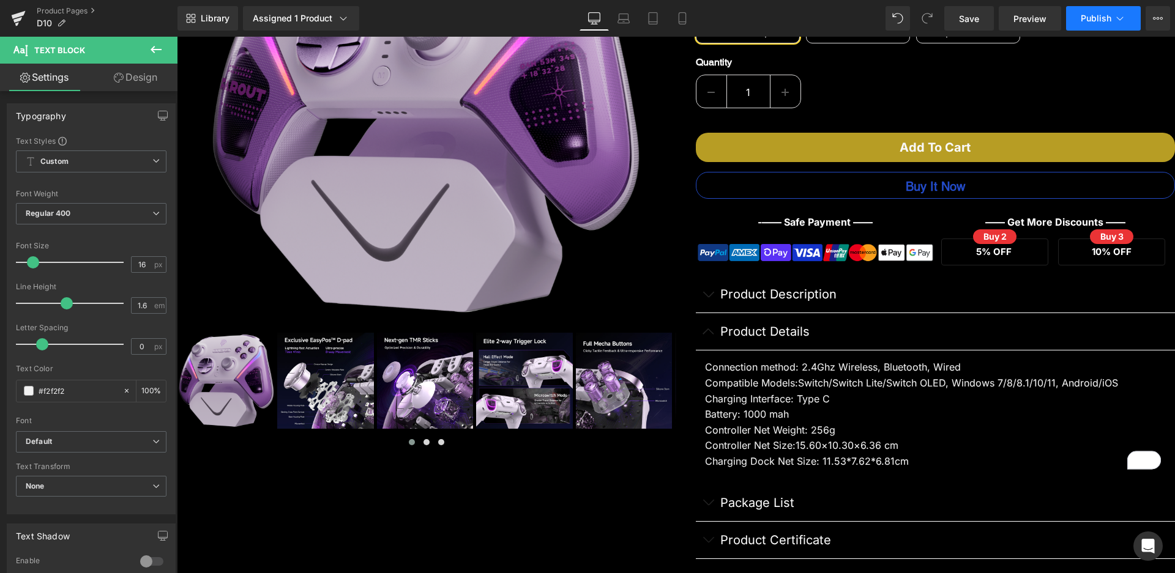
click at [1098, 18] on span "Publish" at bounding box center [1096, 18] width 31 height 10
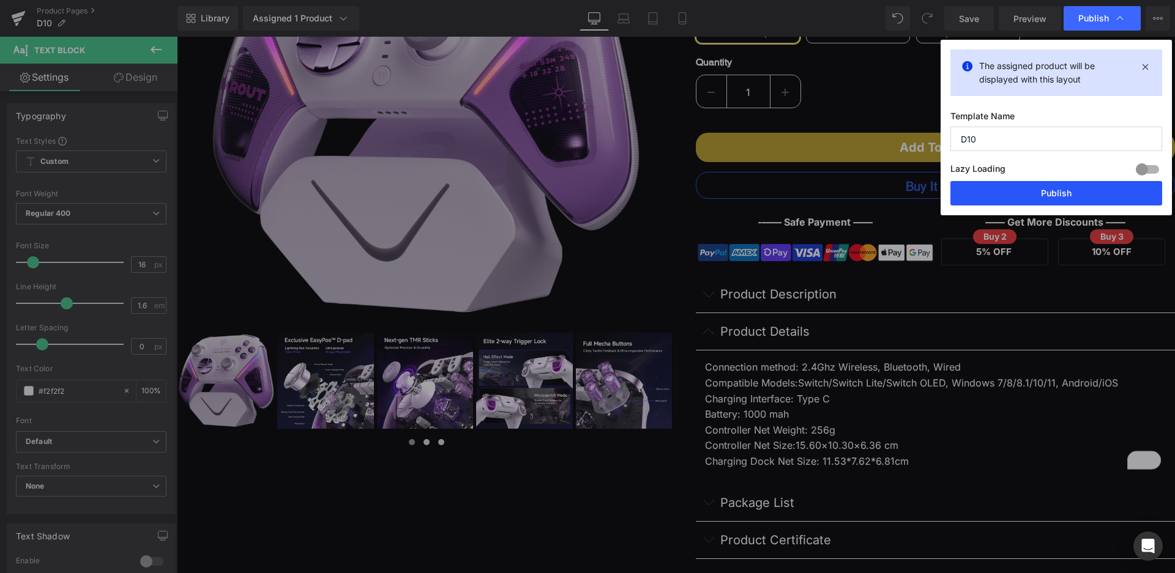
click at [1023, 187] on button "Publish" at bounding box center [1056, 193] width 212 height 24
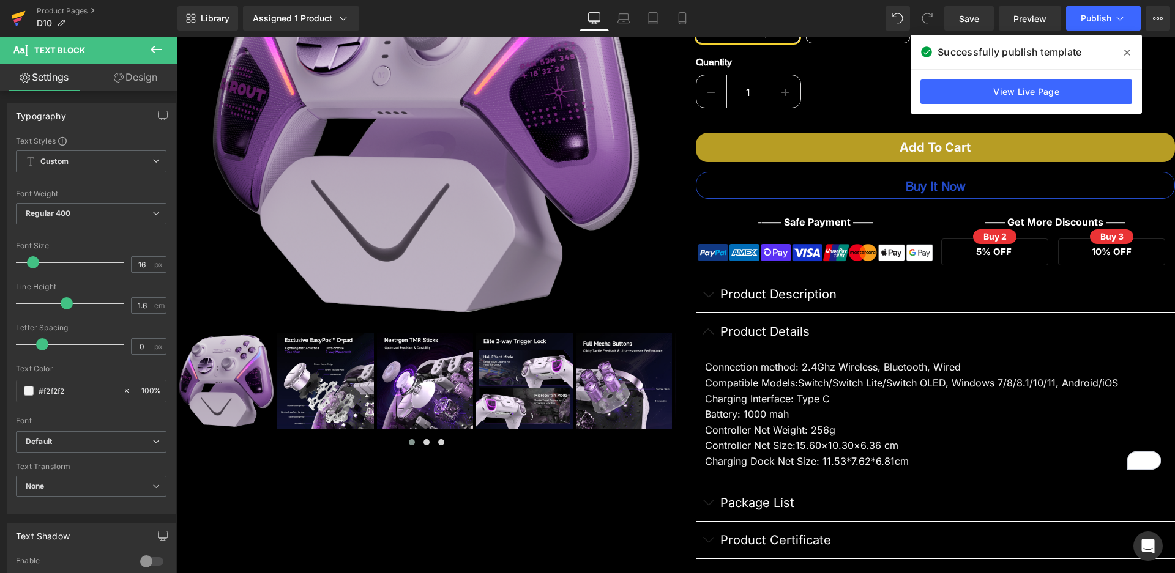
click at [21, 17] on icon at bounding box center [18, 18] width 15 height 31
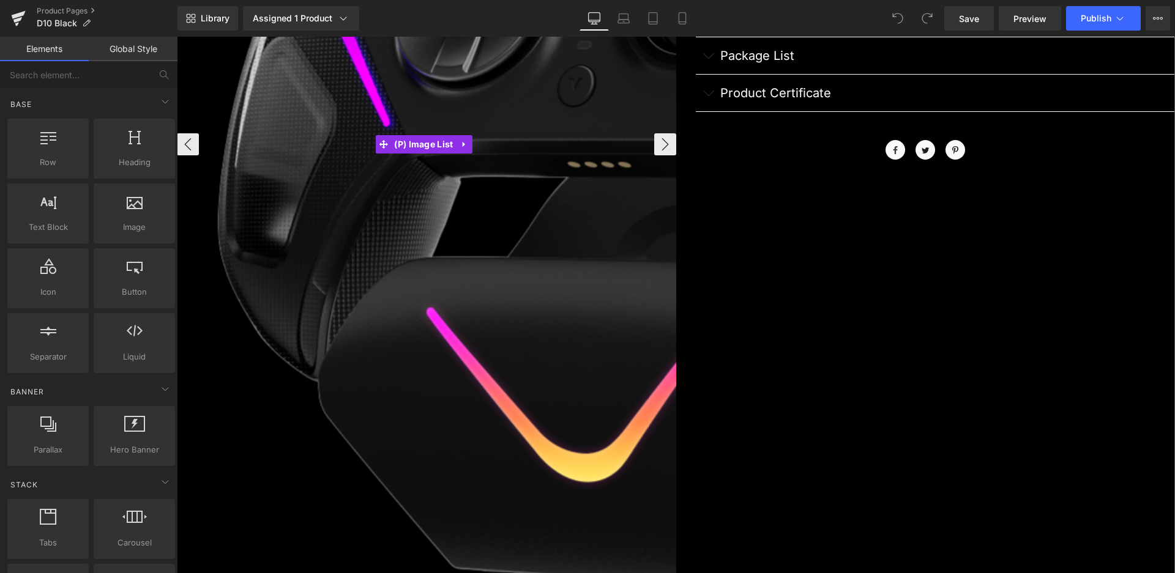
scroll to position [490, 0]
click at [661, 149] on button "›" at bounding box center [665, 144] width 22 height 22
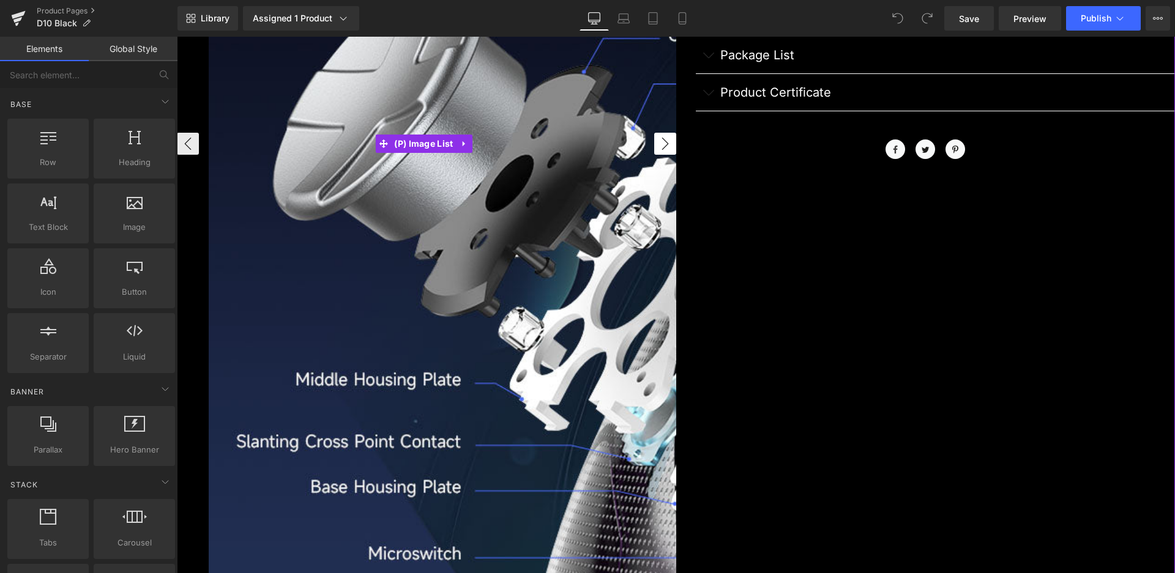
click at [661, 149] on button "›" at bounding box center [665, 144] width 22 height 22
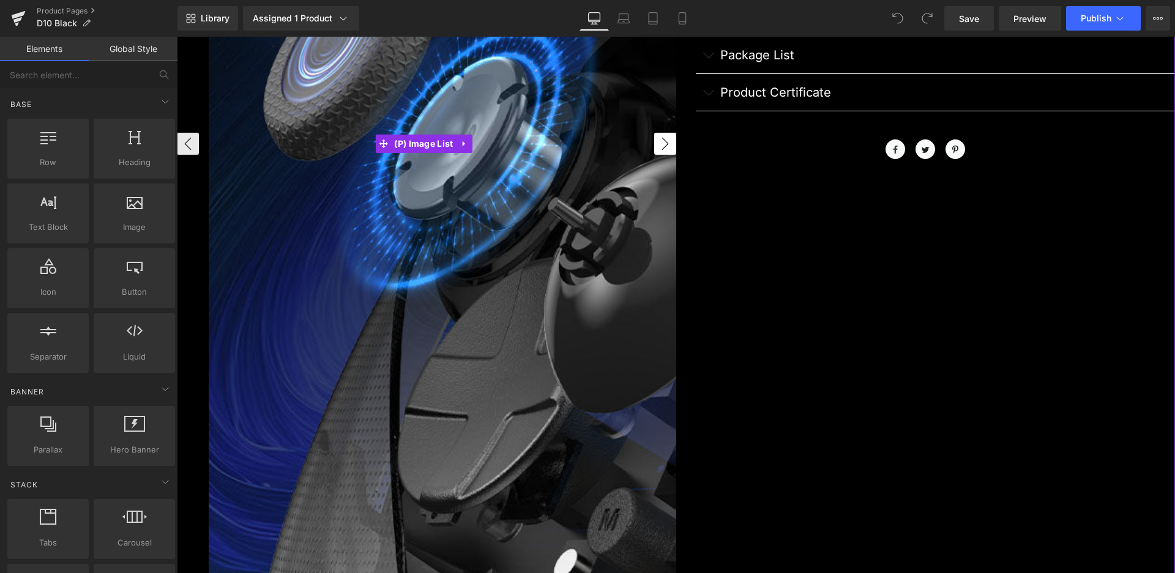
click at [663, 150] on button "›" at bounding box center [665, 144] width 22 height 22
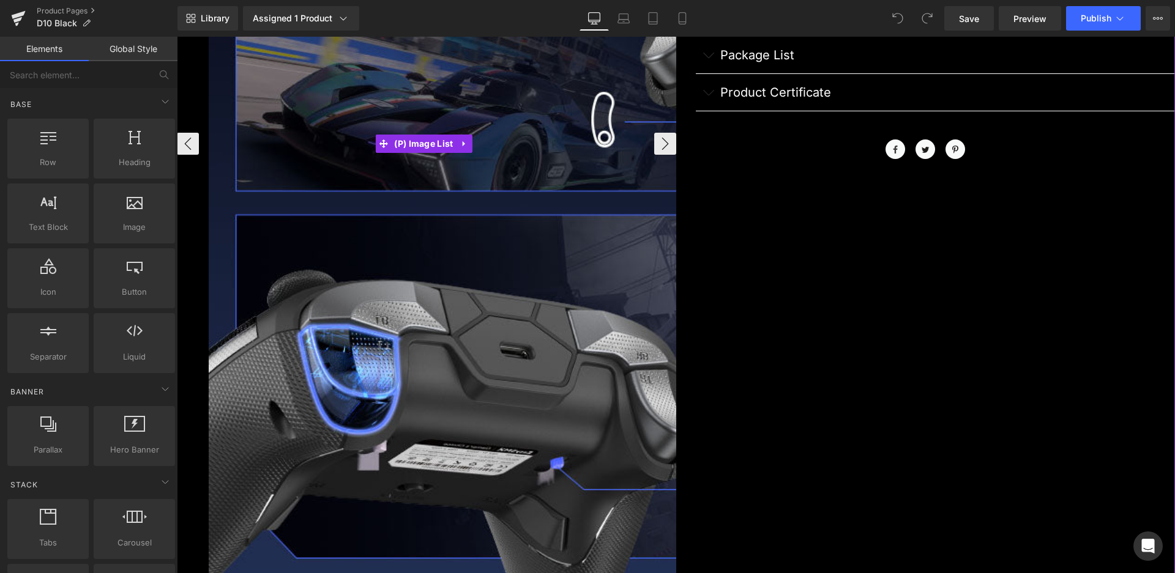
scroll to position [61, 0]
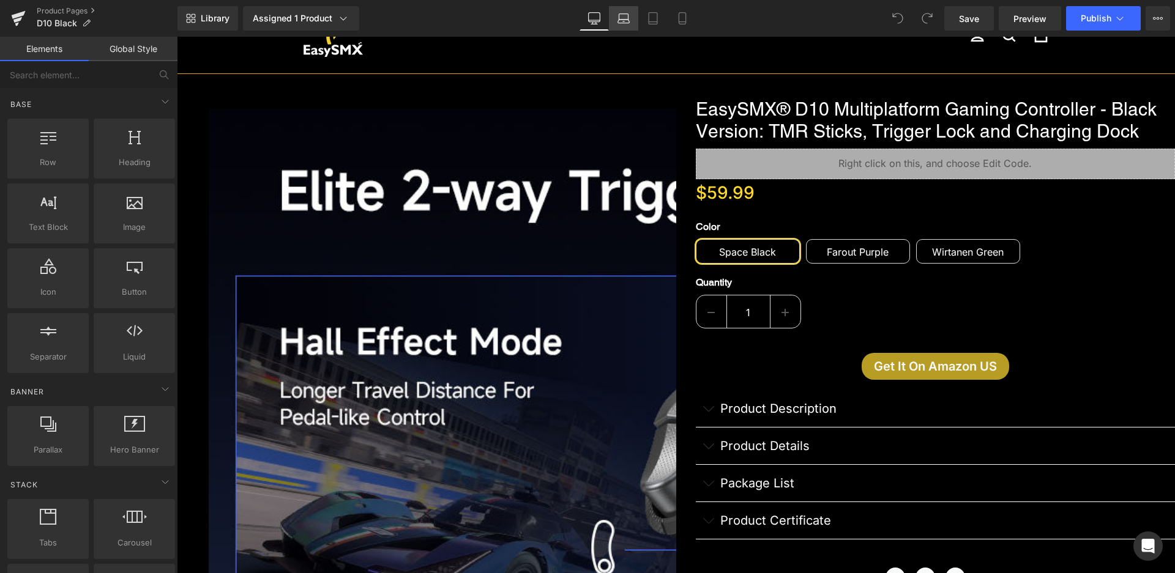
click at [623, 15] on icon at bounding box center [623, 18] width 12 height 12
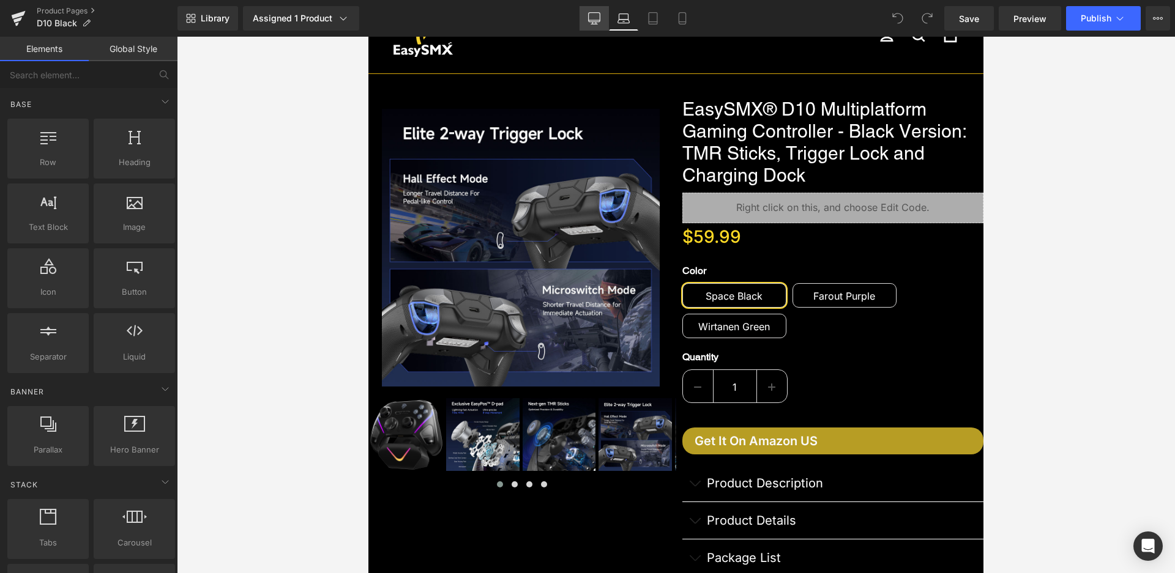
click at [591, 17] on icon at bounding box center [594, 18] width 12 height 12
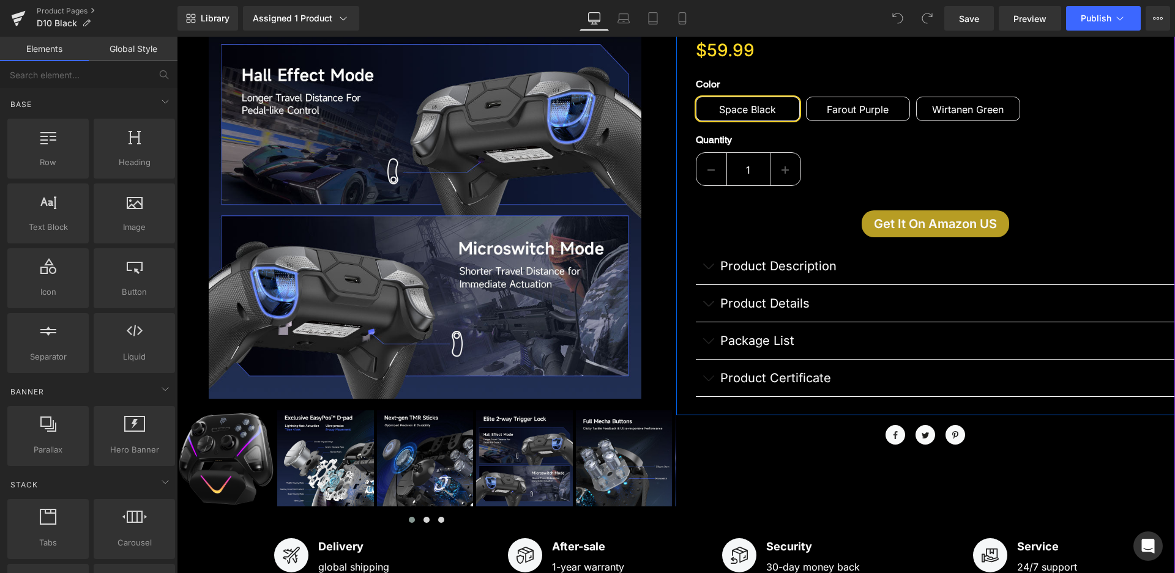
scroll to position [281, 0]
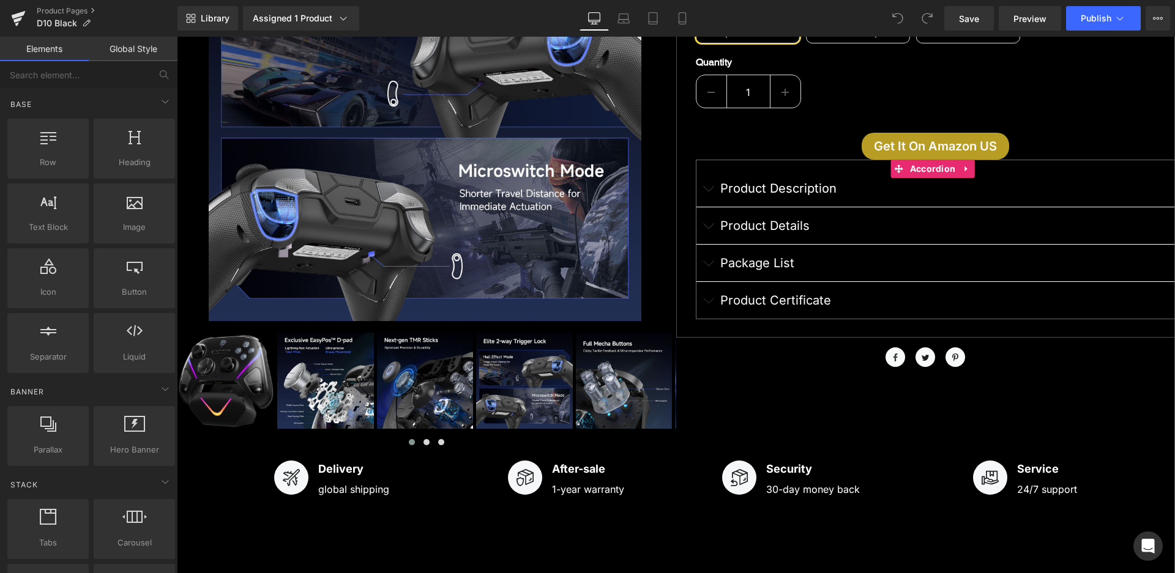
click at [708, 229] on span "button" at bounding box center [708, 229] width 0 height 0
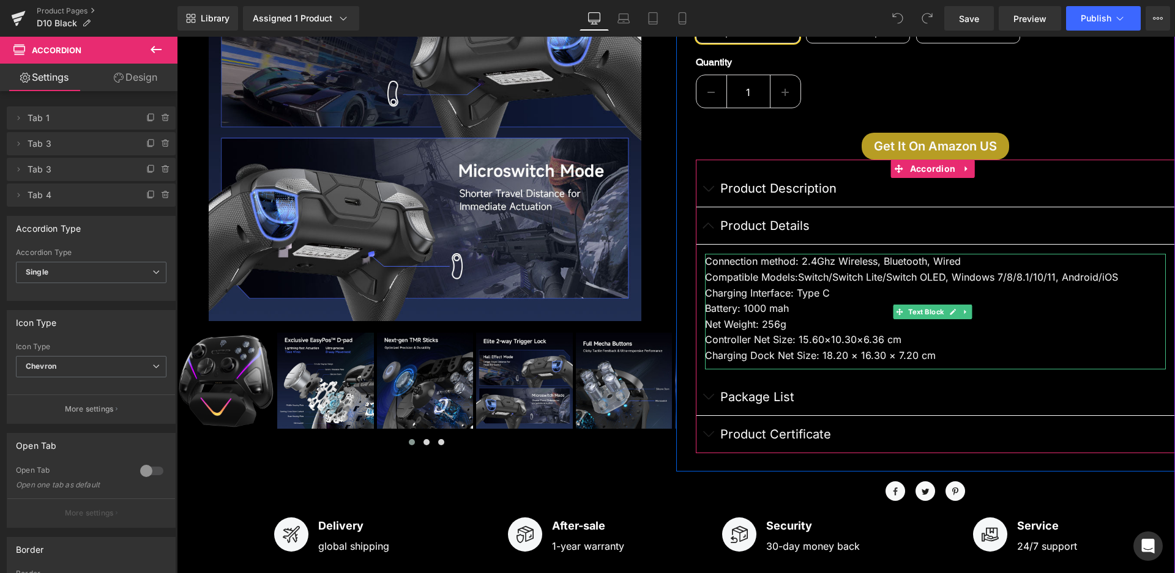
click at [705, 324] on div "Net Weight: 256g" at bounding box center [935, 325] width 461 height 16
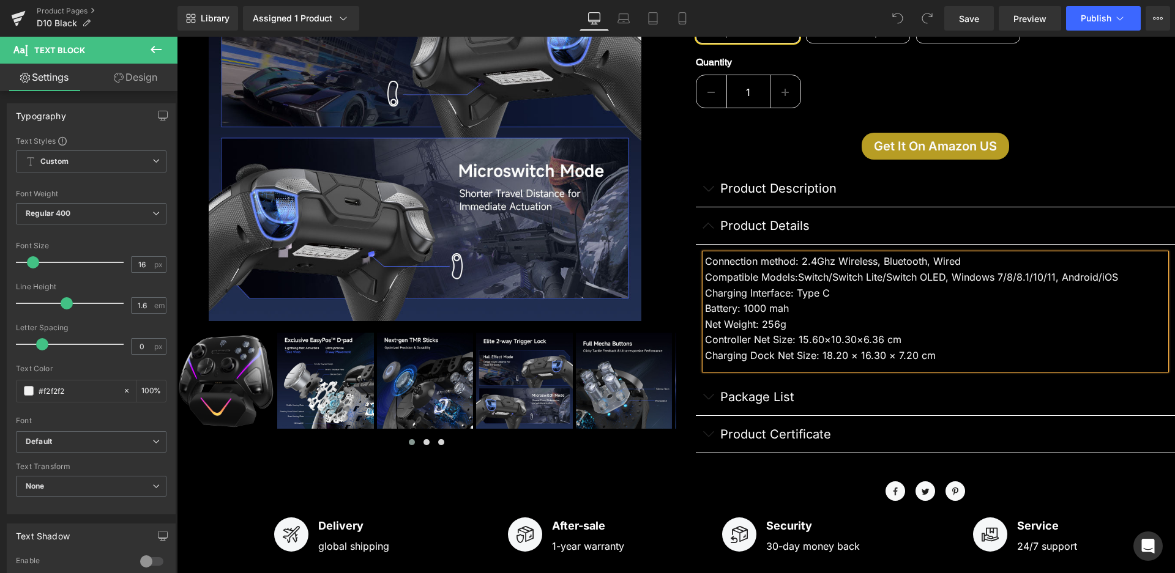
click at [705, 324] on div "Net Weight: 256g" at bounding box center [935, 325] width 461 height 16
click at [1097, 18] on span "Publish" at bounding box center [1096, 18] width 31 height 10
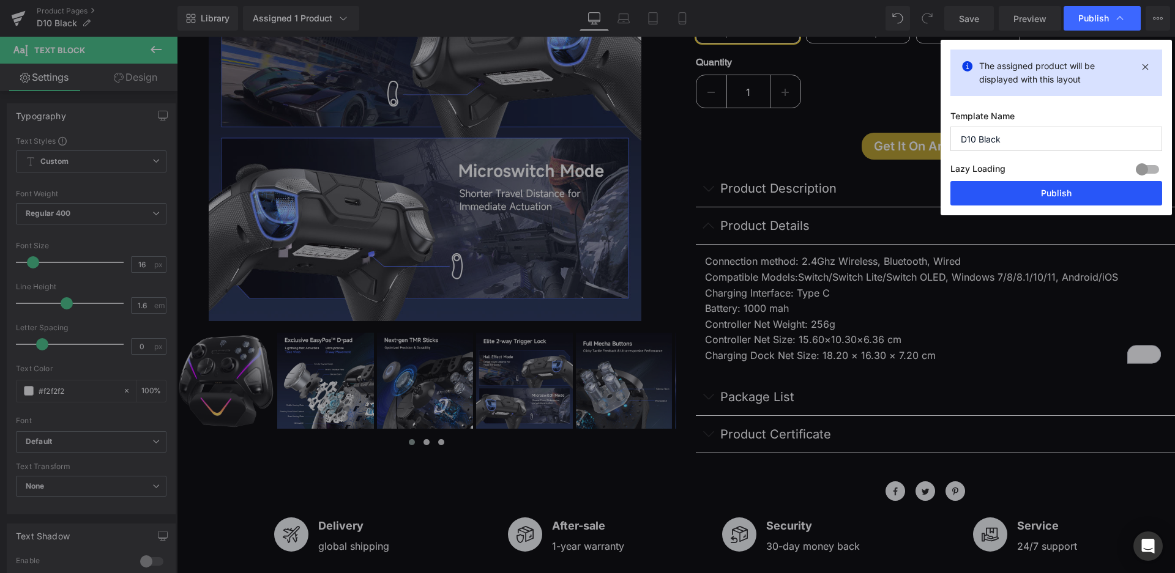
drag, startPoint x: 1052, startPoint y: 190, endPoint x: 874, endPoint y: 153, distance: 181.2
click at [1052, 190] on button "Publish" at bounding box center [1056, 193] width 212 height 24
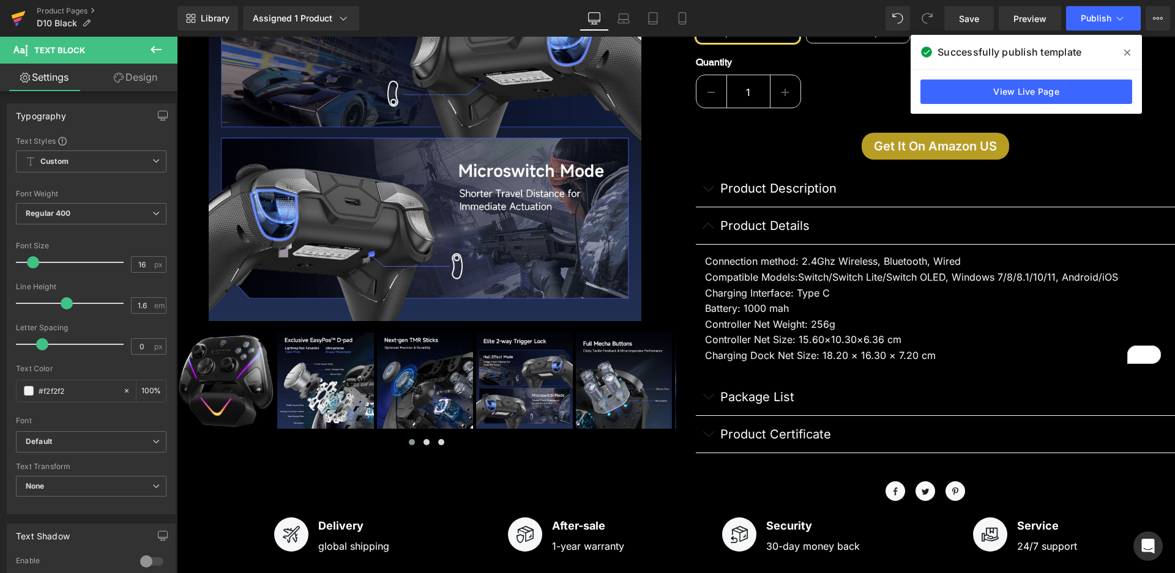
click at [13, 19] on icon at bounding box center [18, 18] width 15 height 31
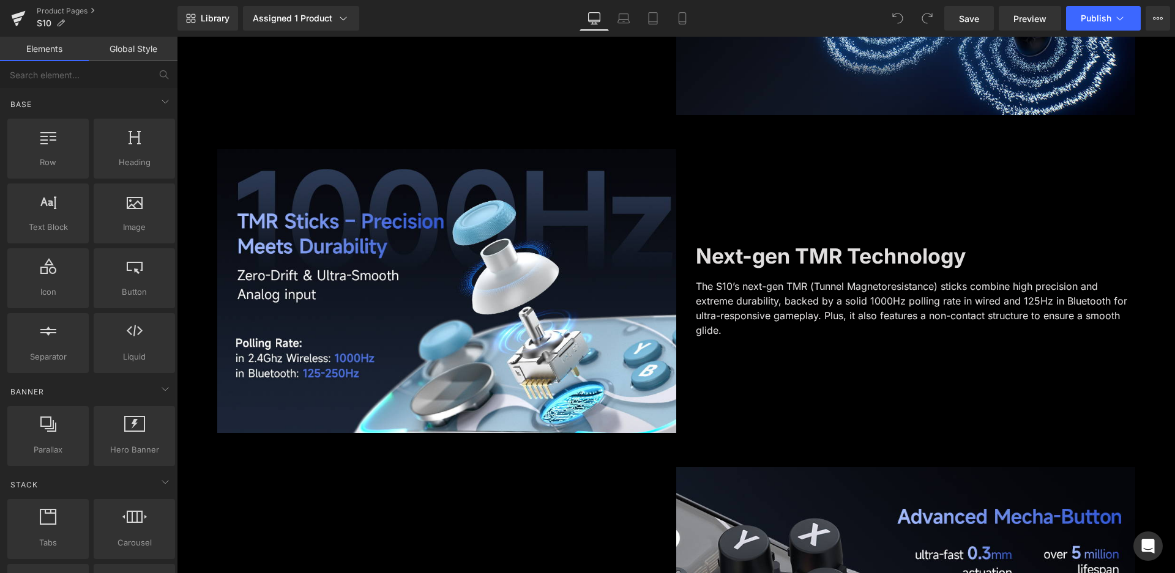
scroll to position [2035, 0]
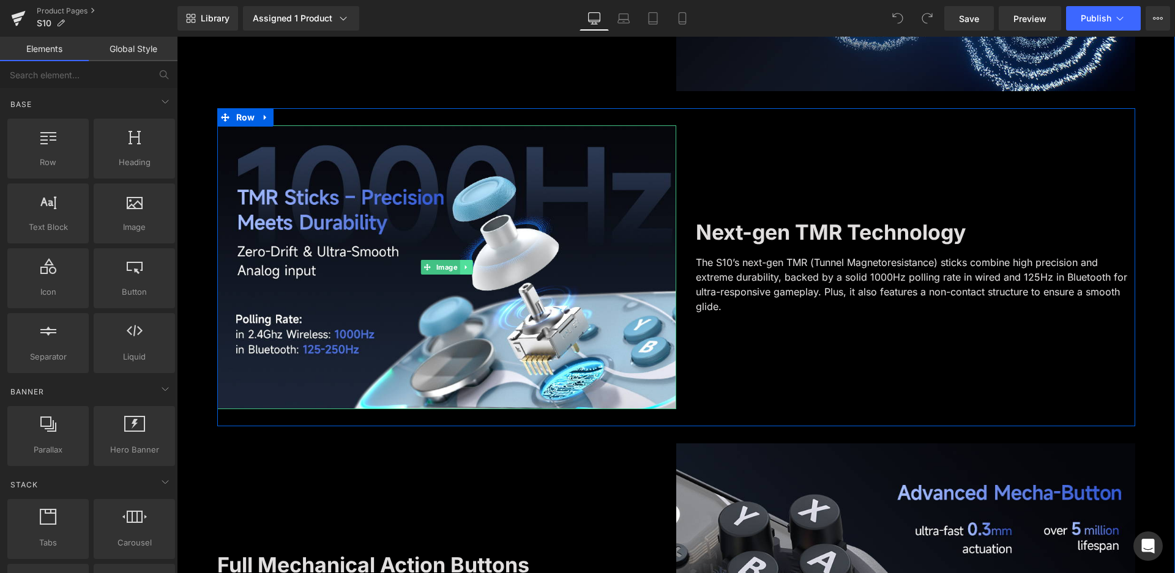
click at [464, 267] on icon at bounding box center [465, 267] width 2 height 4
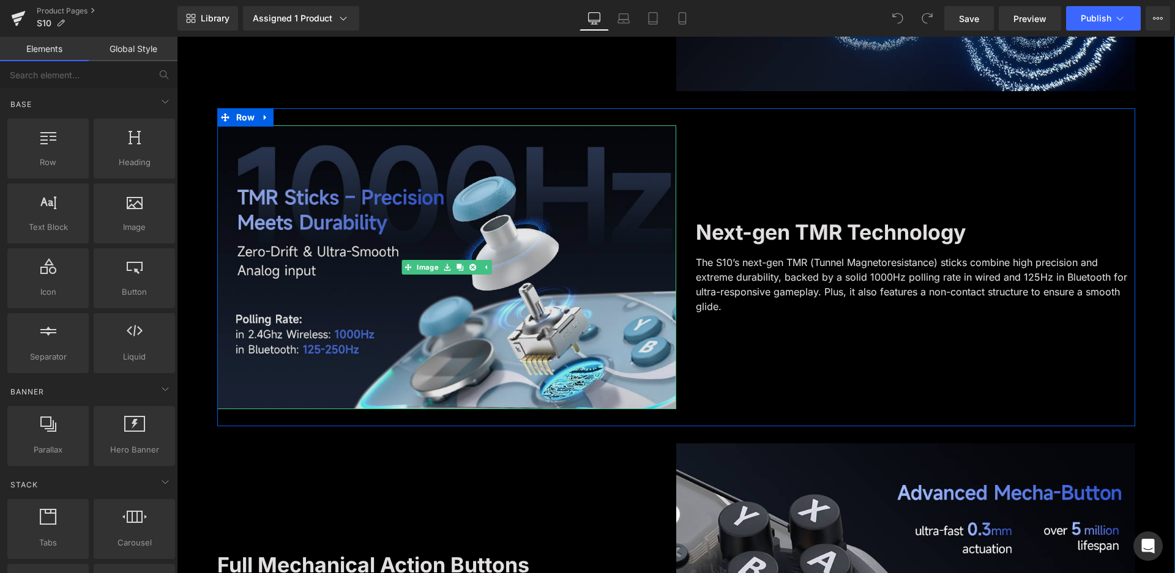
click at [408, 291] on img at bounding box center [446, 267] width 459 height 284
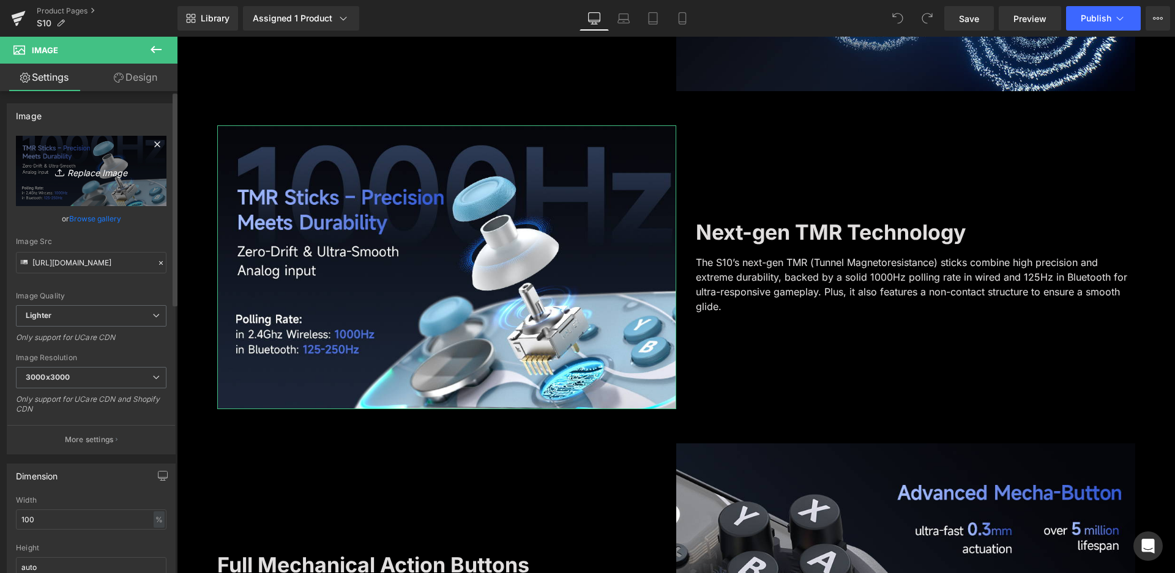
click at [71, 177] on icon "Replace Image" at bounding box center [91, 170] width 98 height 15
type input "C:\fakepath\2-摇杆.jpg"
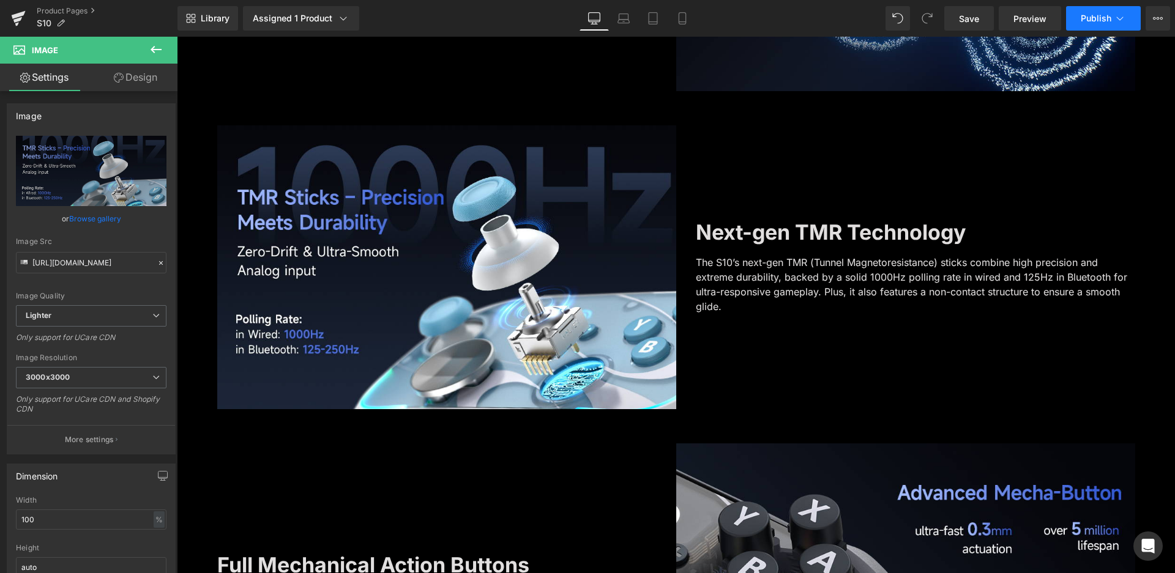
click at [1101, 21] on span "Publish" at bounding box center [1096, 18] width 31 height 10
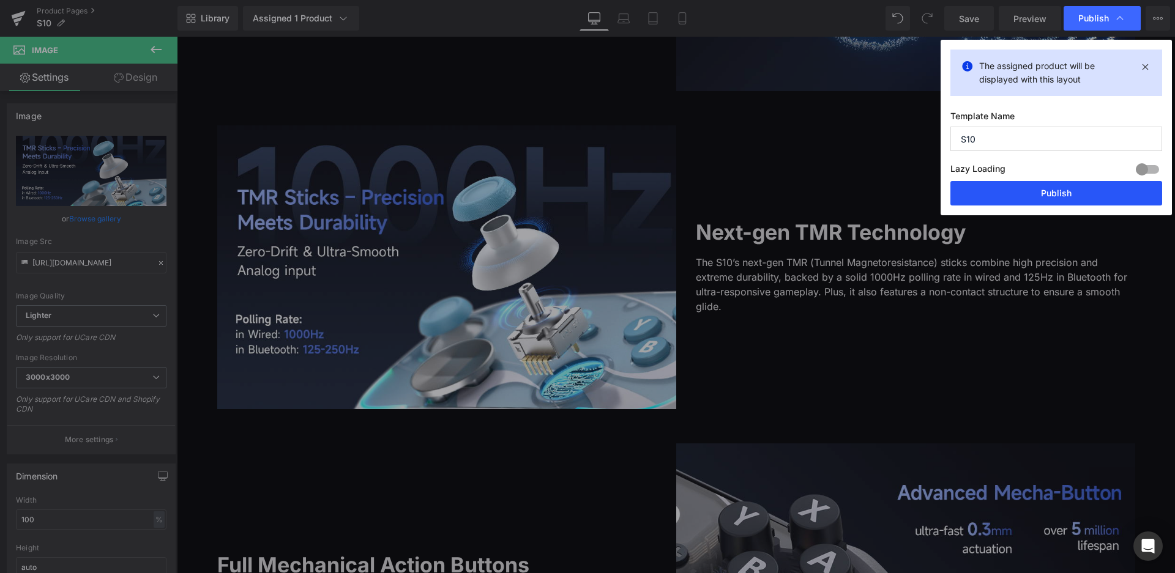
drag, startPoint x: 1082, startPoint y: 187, endPoint x: 811, endPoint y: 163, distance: 272.1
click at [1082, 187] on button "Publish" at bounding box center [1056, 193] width 212 height 24
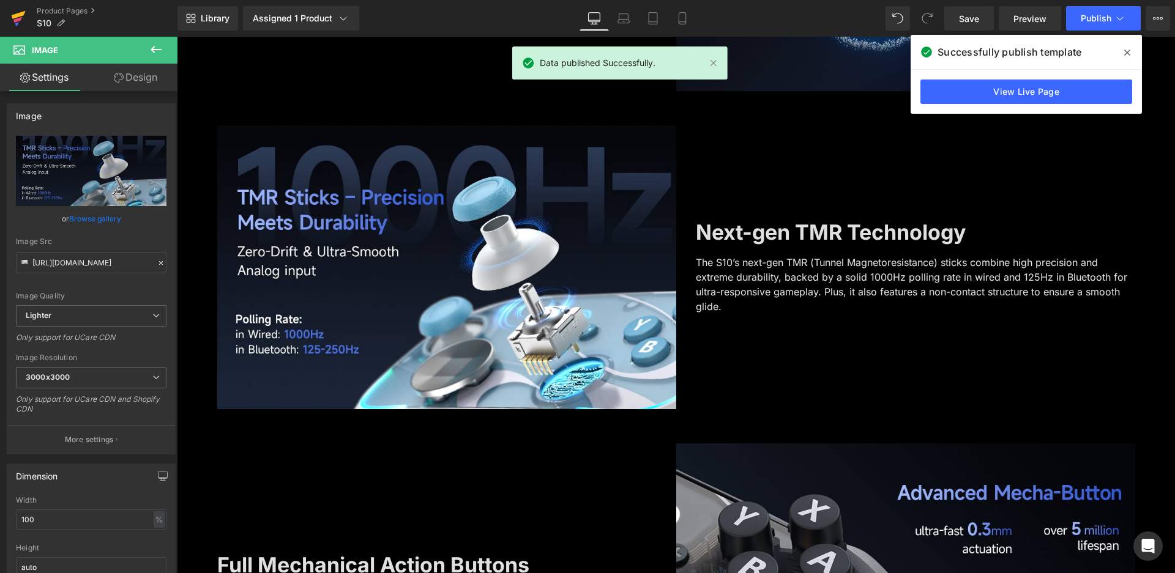
click at [2, 15] on link at bounding box center [18, 18] width 37 height 37
